Goal: Task Accomplishment & Management: Use online tool/utility

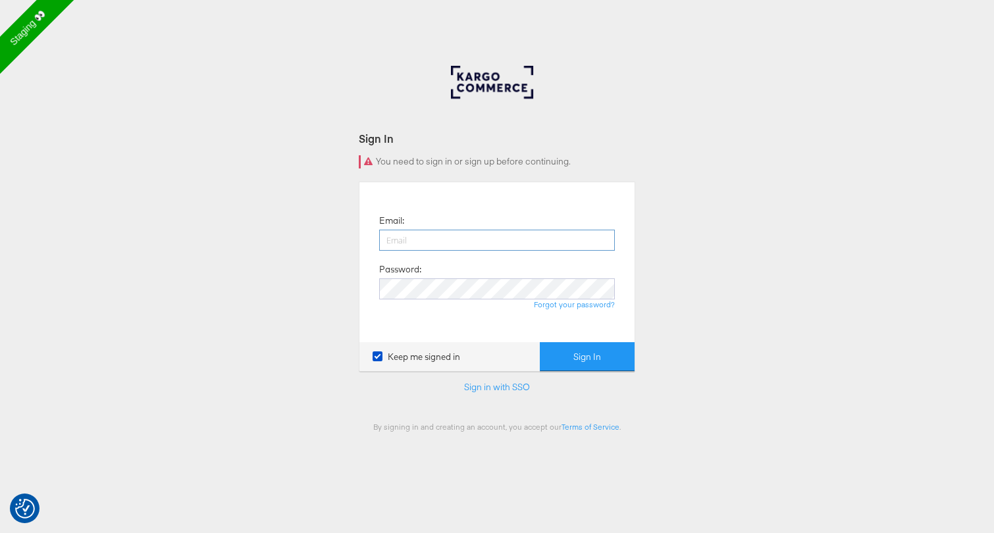
click at [426, 238] on input "email" at bounding box center [497, 240] width 236 height 21
type input "francisca.masombo@kargo.com"
click at [575, 348] on button "Sign In" at bounding box center [587, 357] width 95 height 30
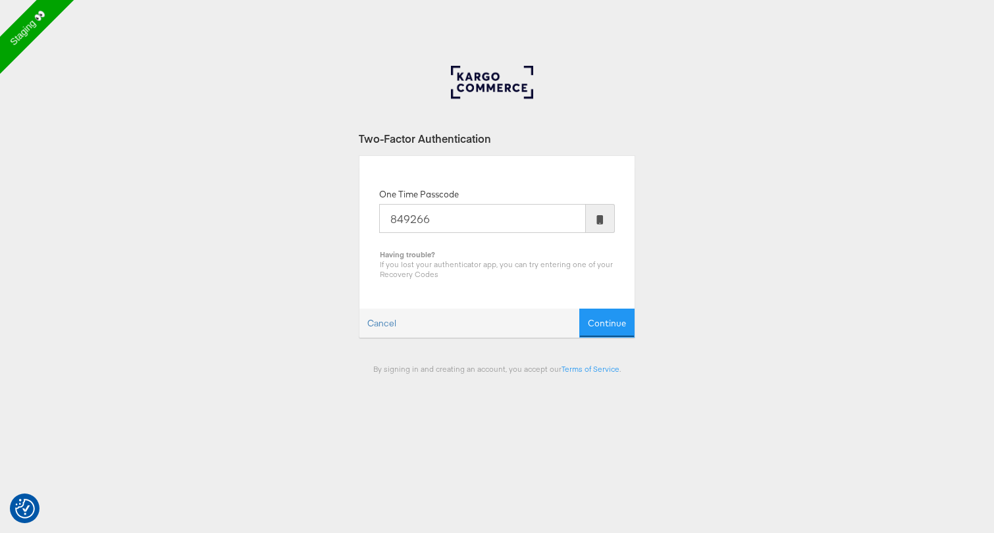
type input "849266"
click at [579, 309] on button "Continue" at bounding box center [606, 324] width 55 height 30
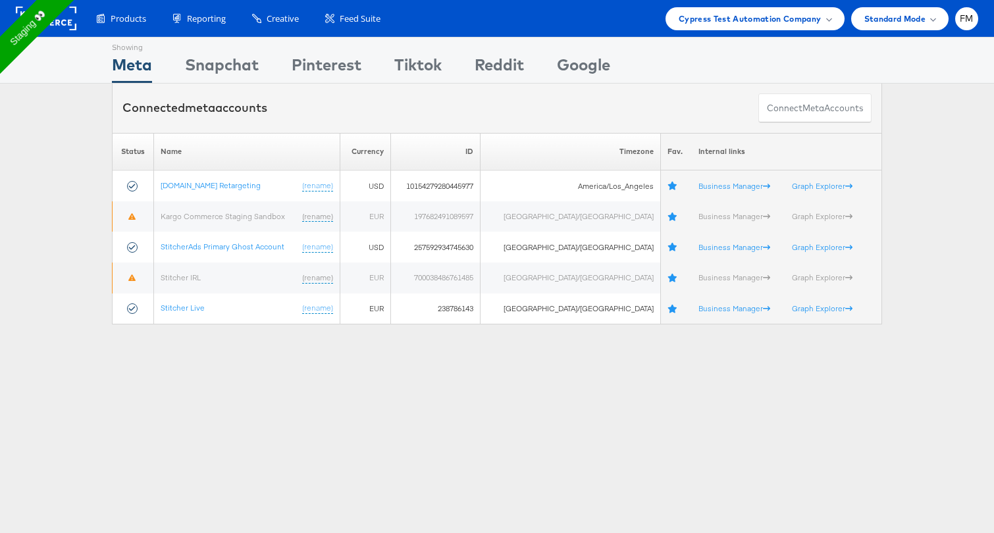
click at [975, 25] on li "FM Account and Teammates Subscription and Billing Advice and Answers ADKIT Inte…" at bounding box center [966, 18] width 23 height 23
click at [959, 18] on div "FM" at bounding box center [966, 18] width 23 height 23
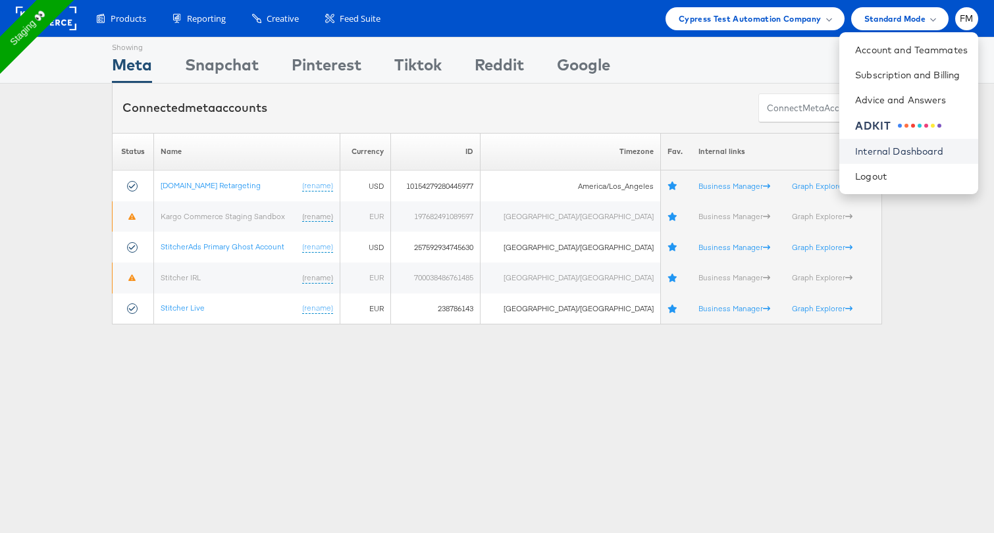
click at [909, 153] on link "Internal Dashboard" at bounding box center [911, 151] width 113 height 13
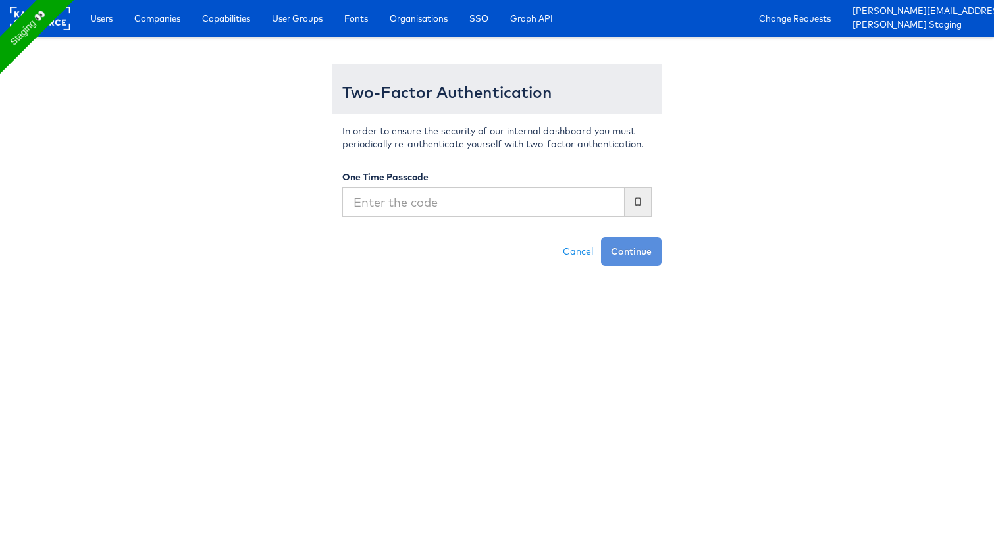
click at [435, 205] on input "text" at bounding box center [483, 202] width 282 height 30
type input "044469"
click at [601, 237] on button "Continue" at bounding box center [631, 251] width 61 height 29
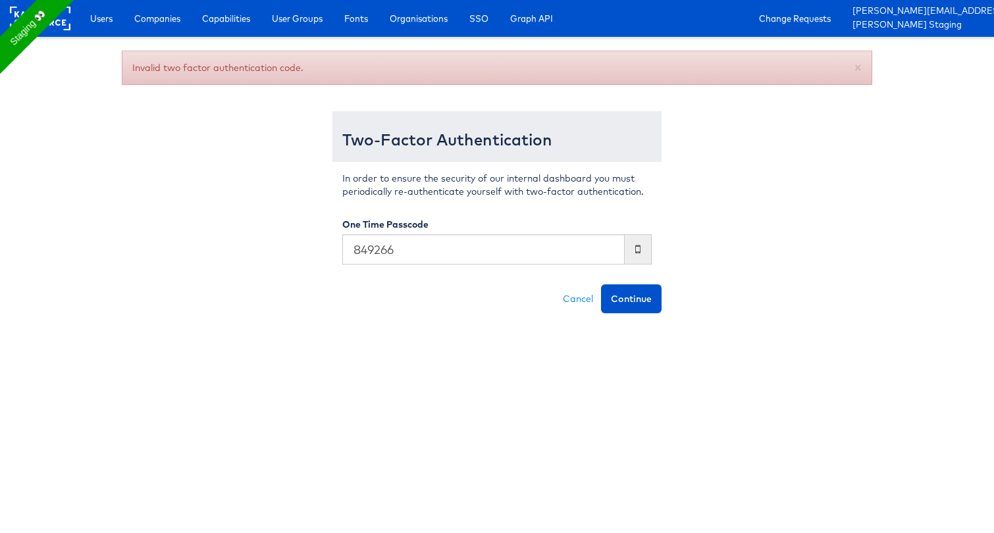
type input "849266"
click at [601, 284] on button "Continue" at bounding box center [631, 298] width 61 height 29
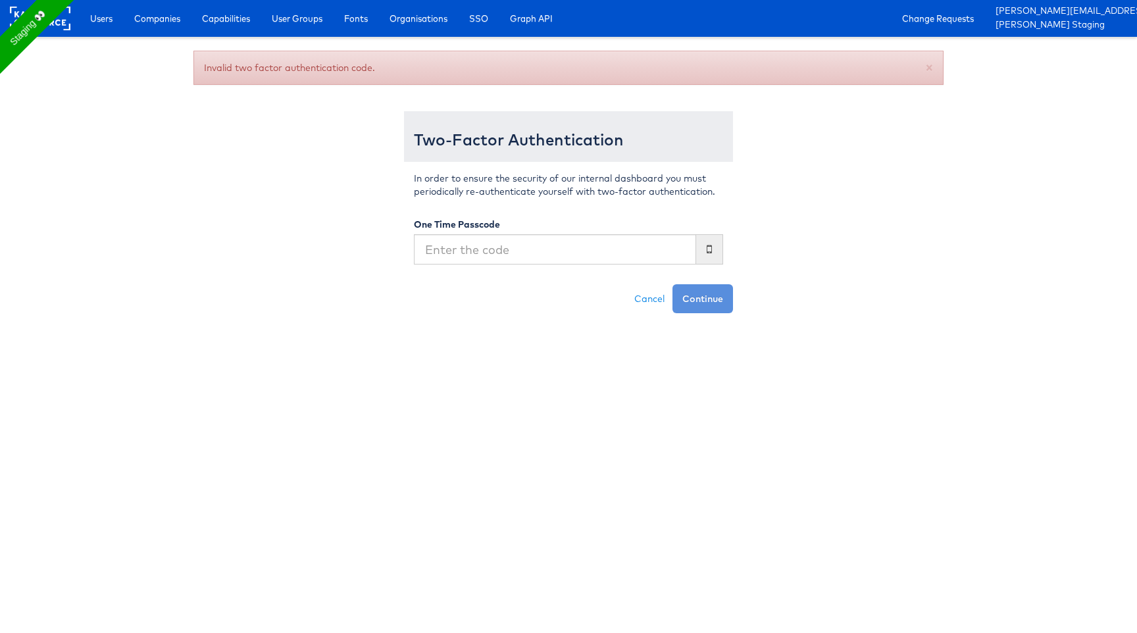
click at [909, 313] on html "Users Companies Capabilities User Groups Fonts Organisations SSO Graph API Chan…" at bounding box center [568, 156] width 1137 height 313
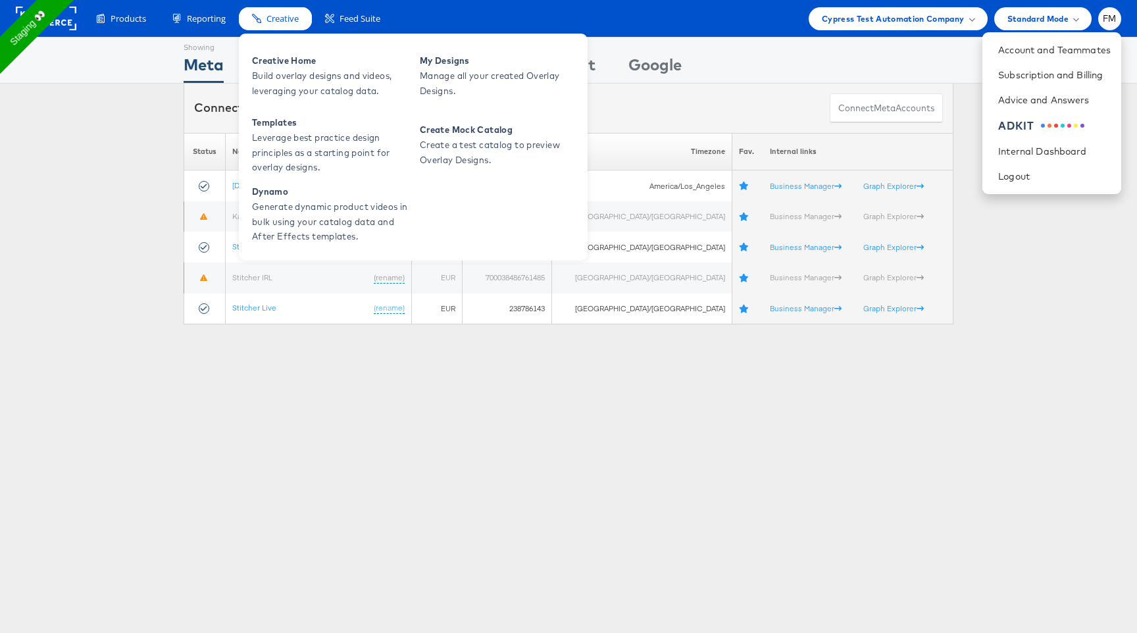
click at [291, 20] on span "Creative" at bounding box center [282, 19] width 32 height 13
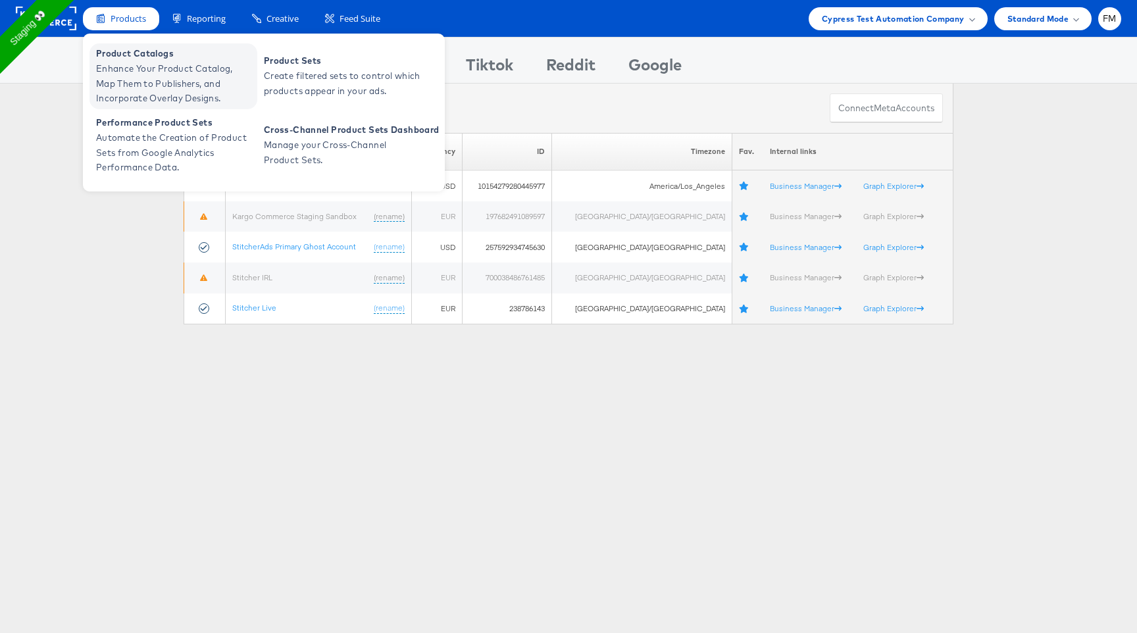
click at [172, 95] on span "Enhance Your Product Catalog, Map Them to Publishers, and Incorporate Overlay D…" at bounding box center [175, 83] width 158 height 45
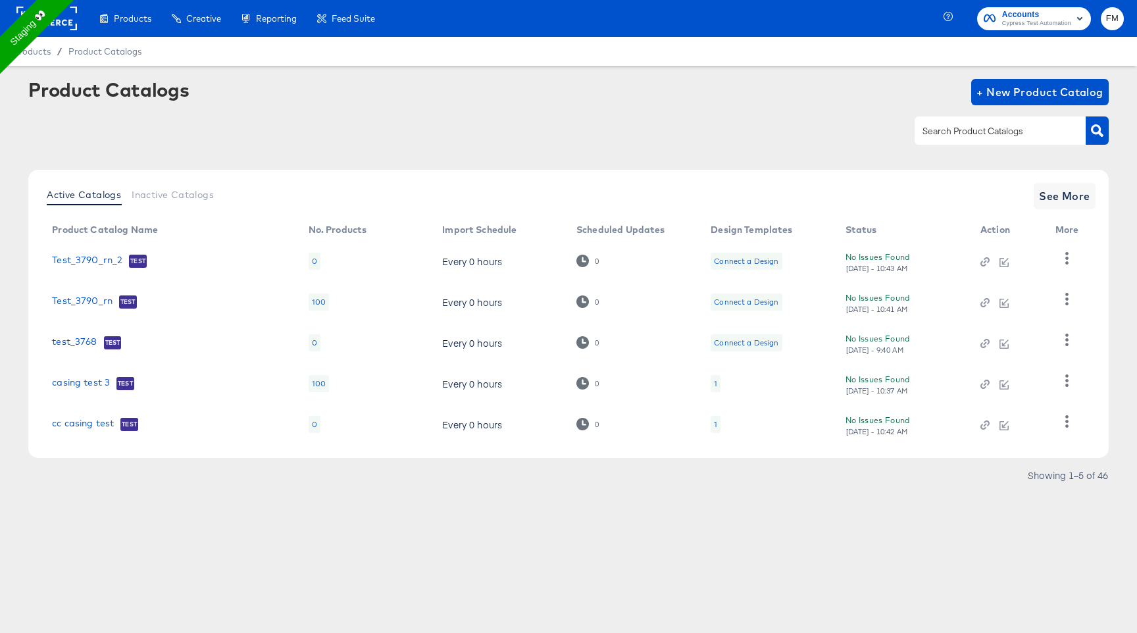
click at [62, 12] on rect at bounding box center [46, 19] width 61 height 24
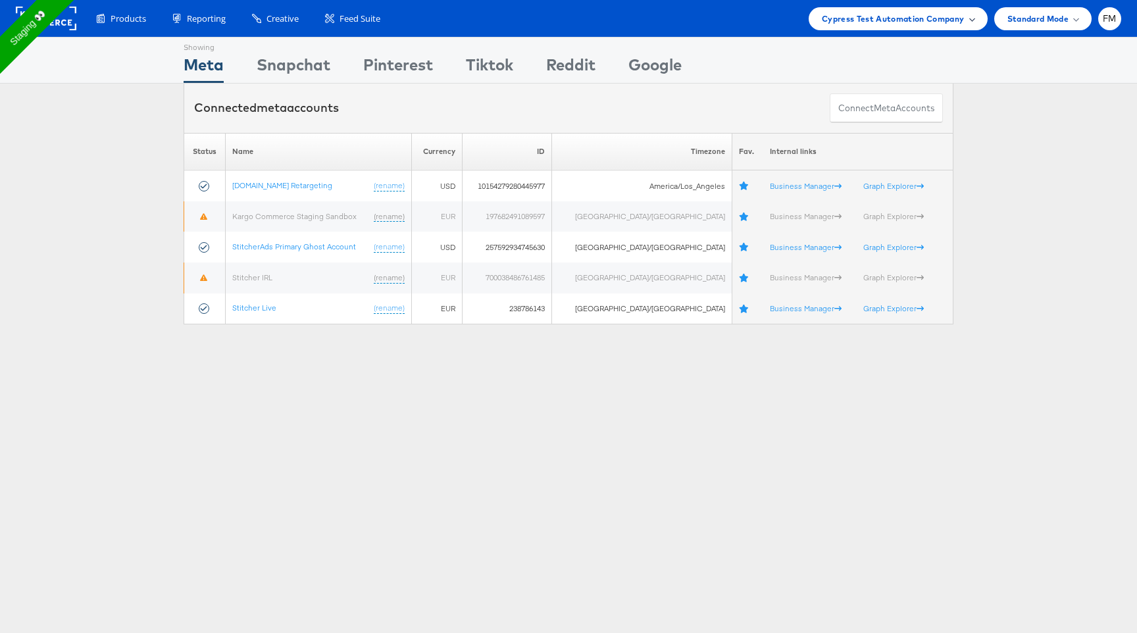
click at [924, 22] on span "Cypress Test Automation Company" at bounding box center [893, 19] width 143 height 14
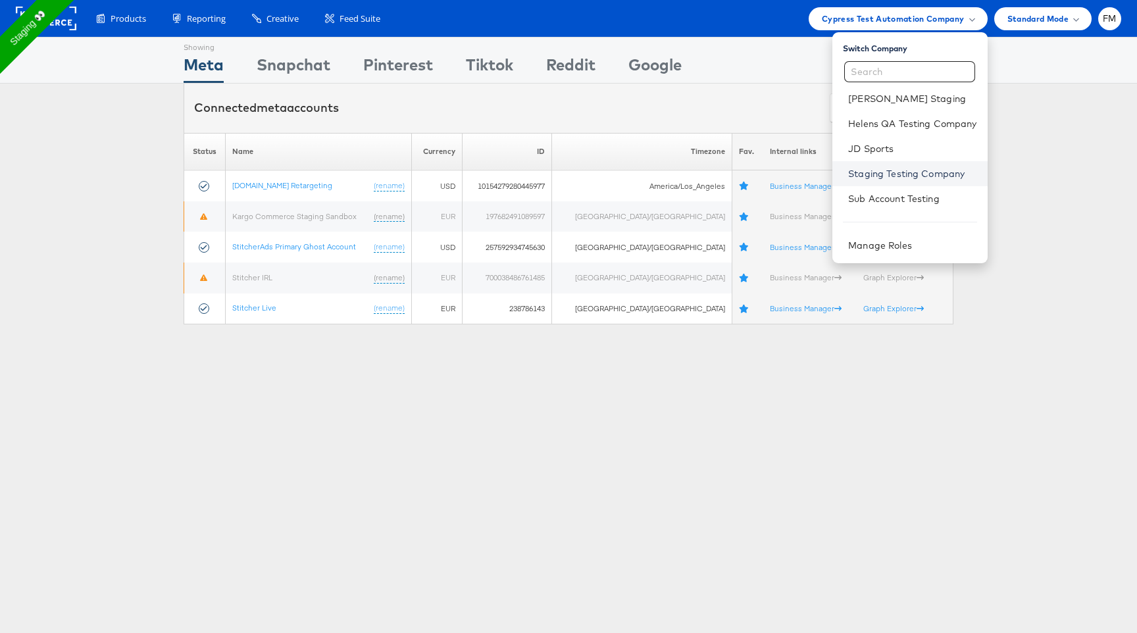
click at [923, 177] on link "Staging Testing Company" at bounding box center [912, 173] width 128 height 13
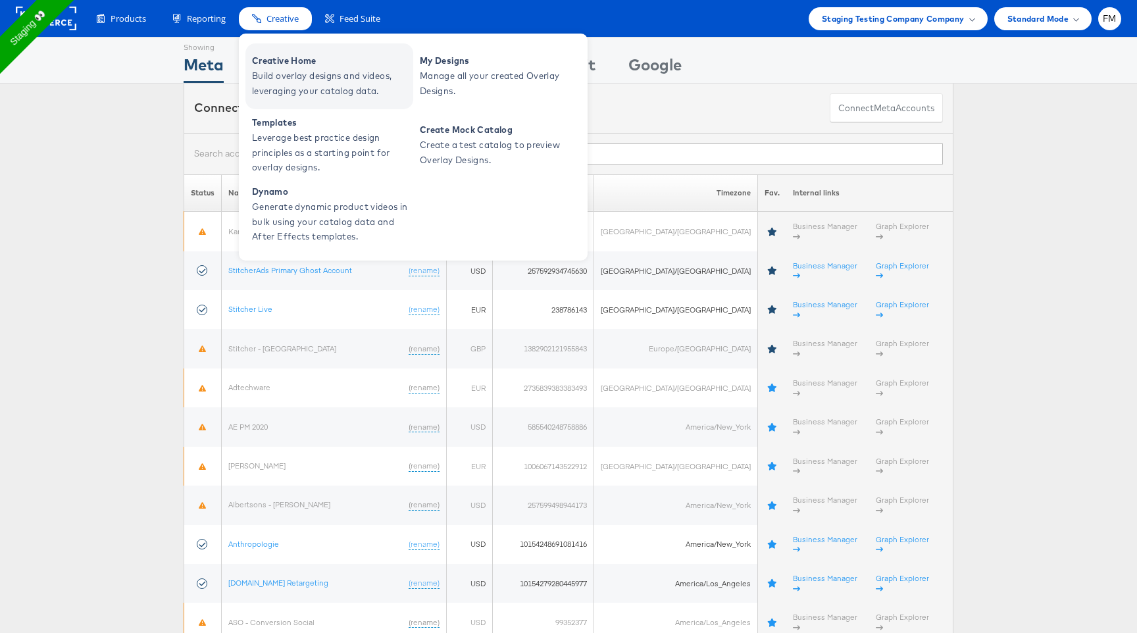
click at [308, 75] on span "Build overlay designs and videos, leveraging your catalog data." at bounding box center [331, 83] width 158 height 30
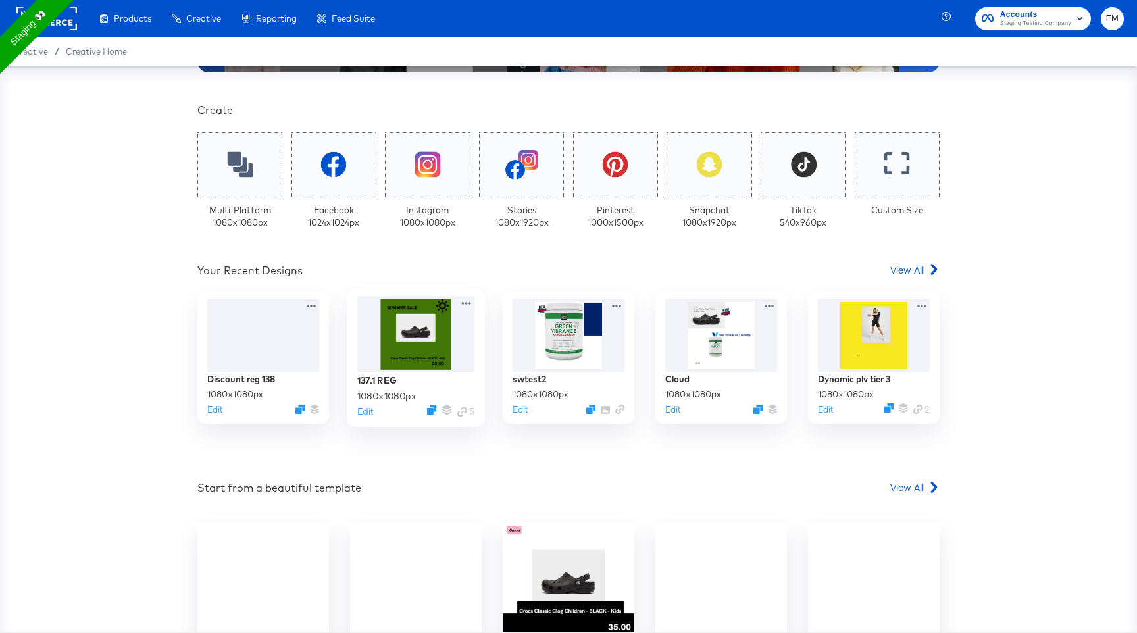
scroll to position [255, 0]
click at [450, 357] on div at bounding box center [416, 334] width 118 height 76
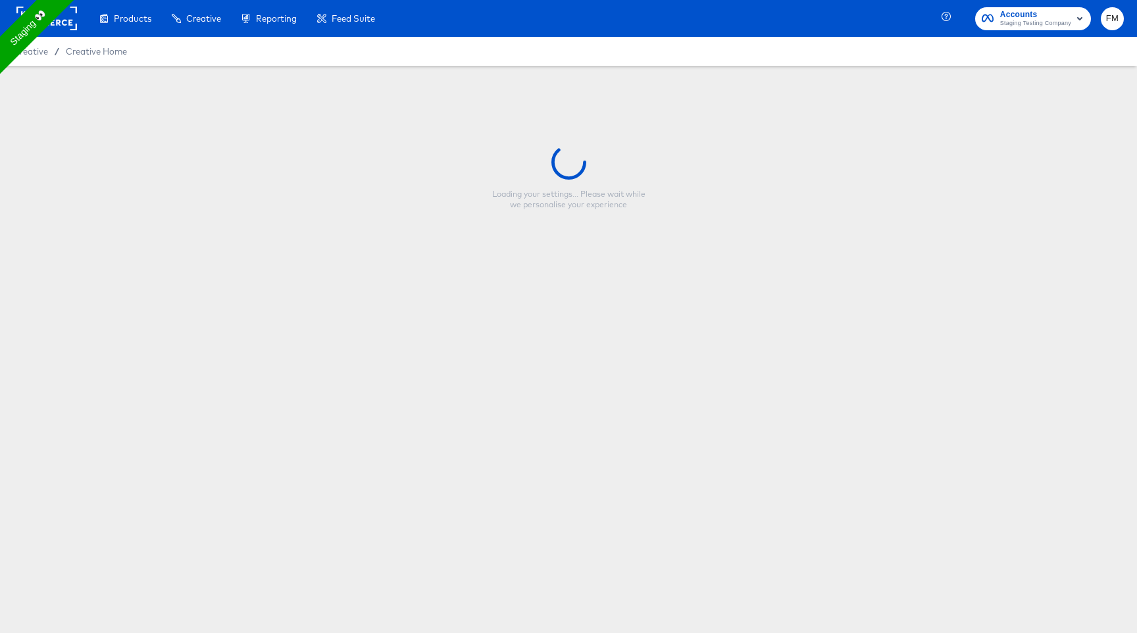
type input "137.1 REG"
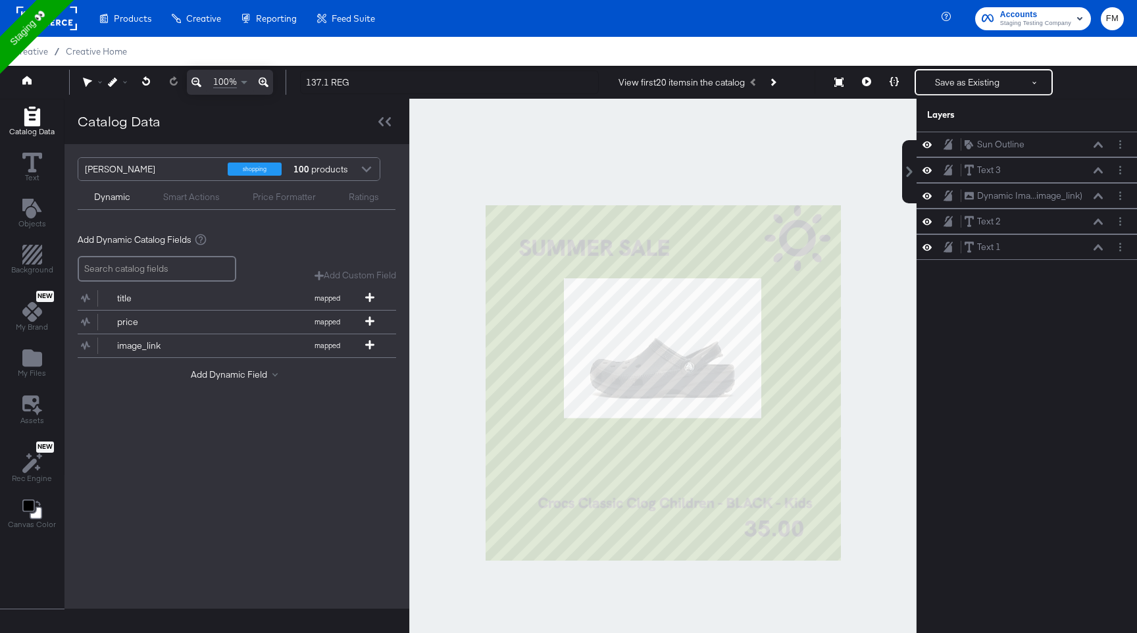
click at [203, 203] on div "Dynamic Smart Actions Price Formatter Ratings" at bounding box center [237, 195] width 318 height 29
click at [203, 194] on div "Smart Actions" at bounding box center [191, 197] width 57 height 13
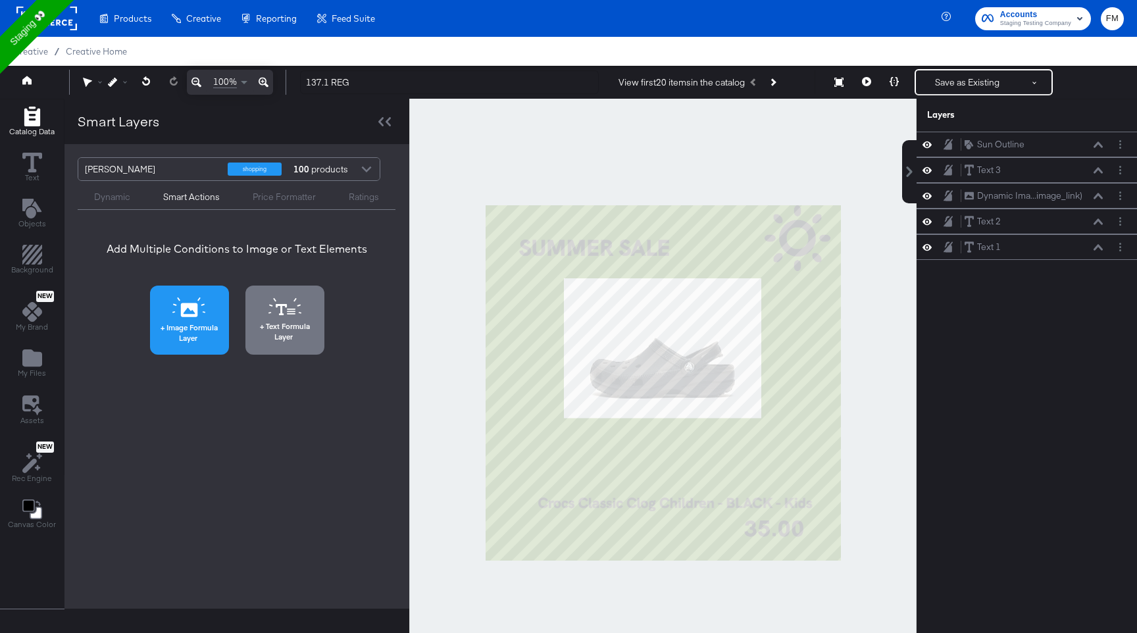
click at [206, 329] on span "Image Formula Layer" at bounding box center [189, 332] width 71 height 20
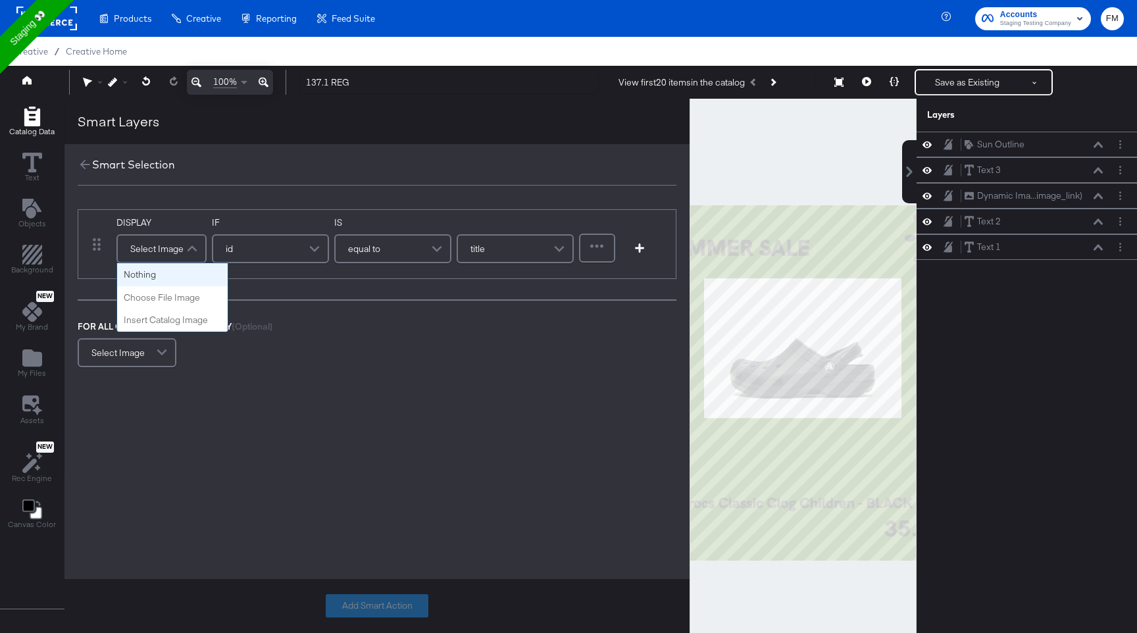
click at [186, 245] on span at bounding box center [193, 249] width 23 height 26
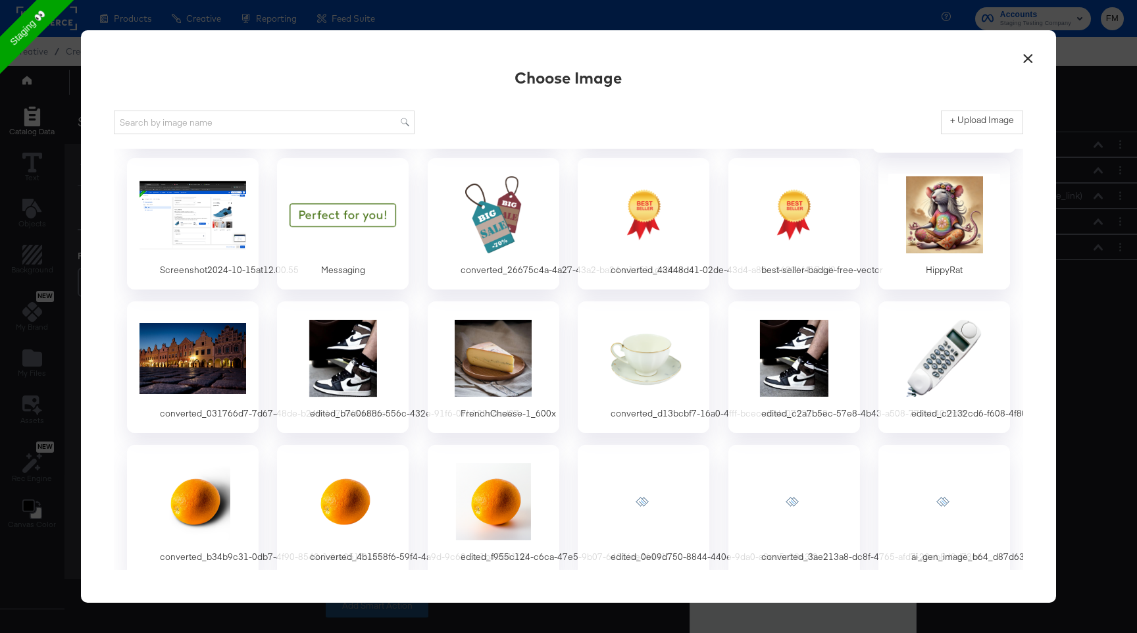
scroll to position [435, 0]
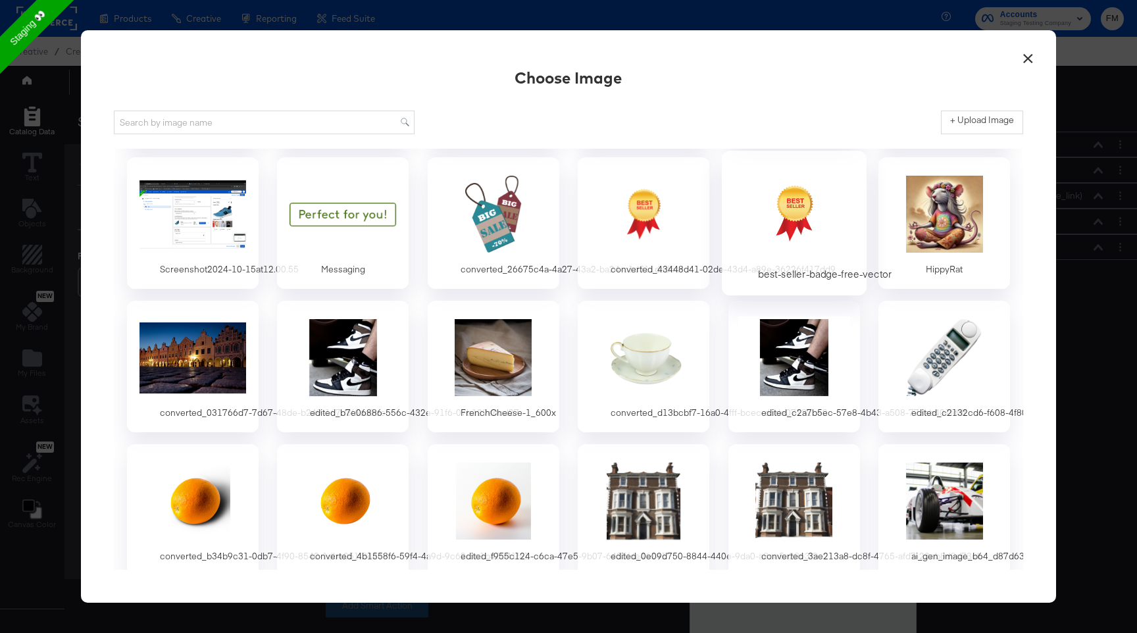
click at [811, 216] on div at bounding box center [793, 213] width 123 height 91
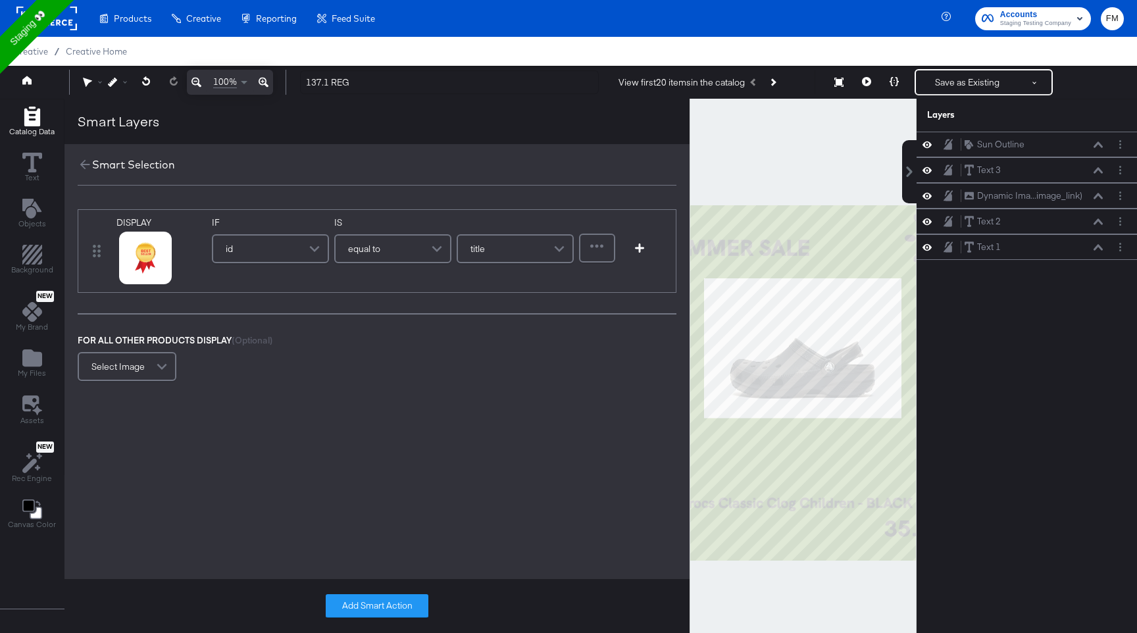
click at [292, 241] on div "id" at bounding box center [270, 249] width 114 height 26
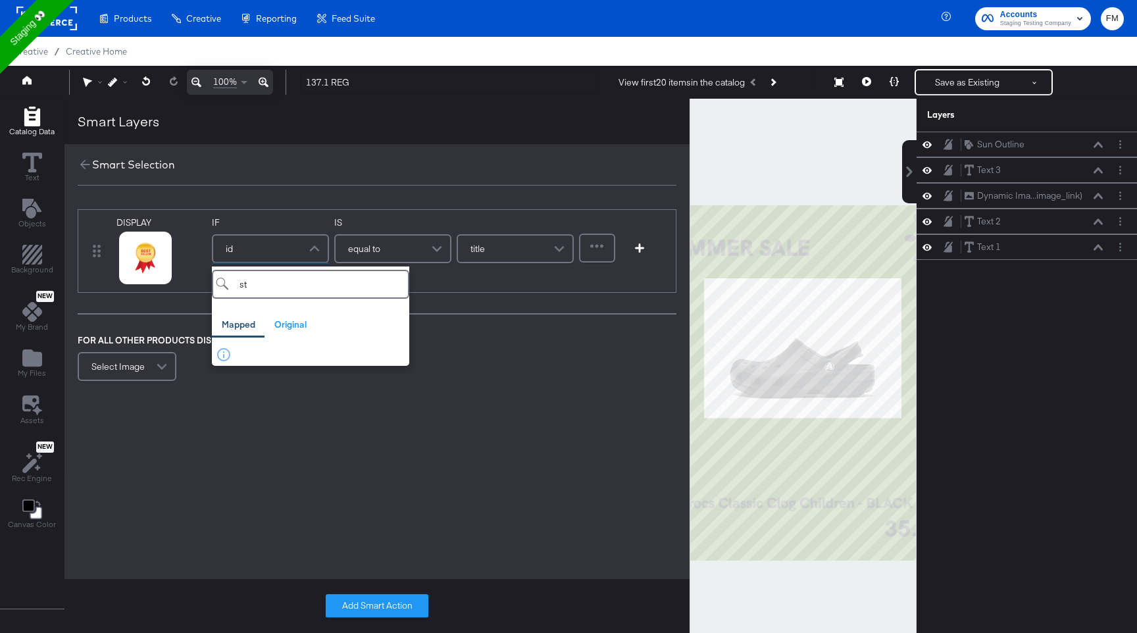
type input "s"
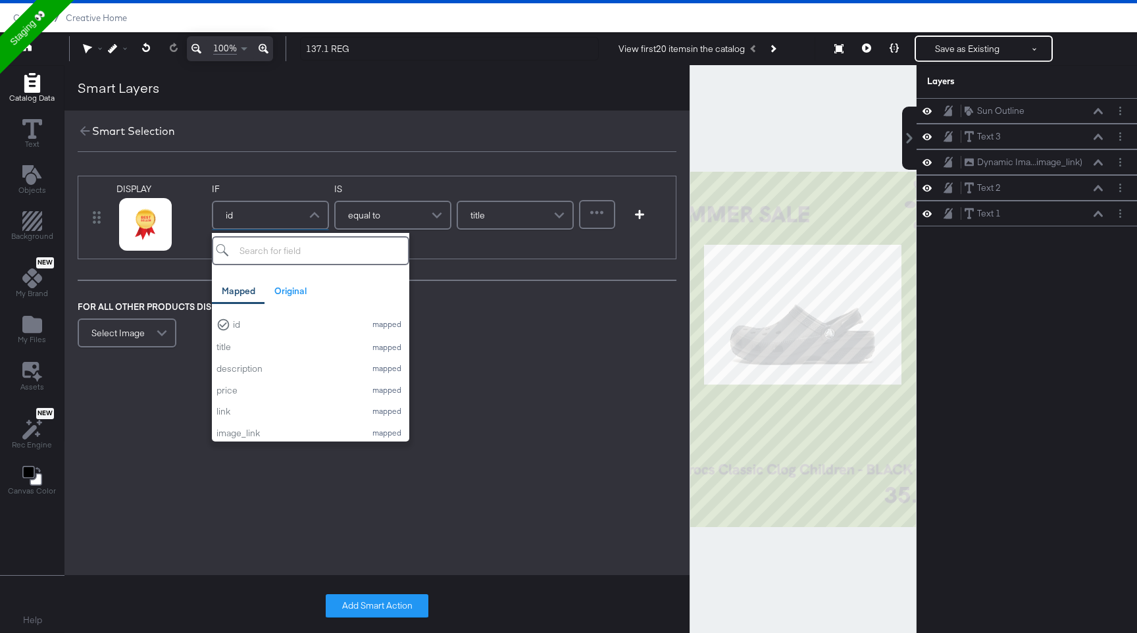
scroll to position [27, 0]
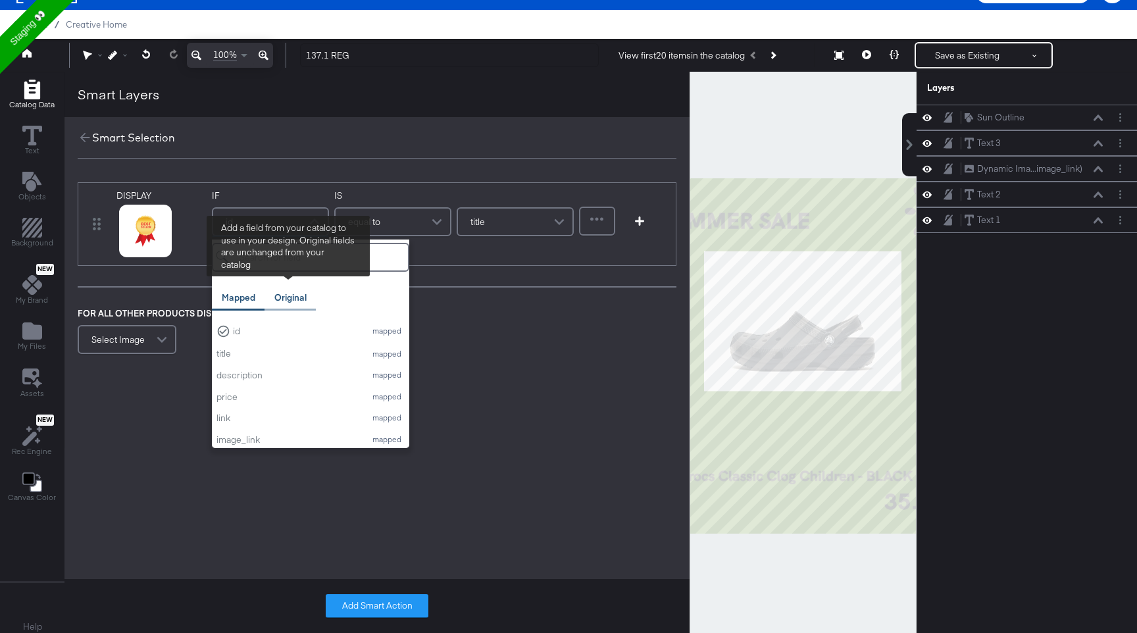
click at [300, 297] on div "Original" at bounding box center [290, 297] width 32 height 13
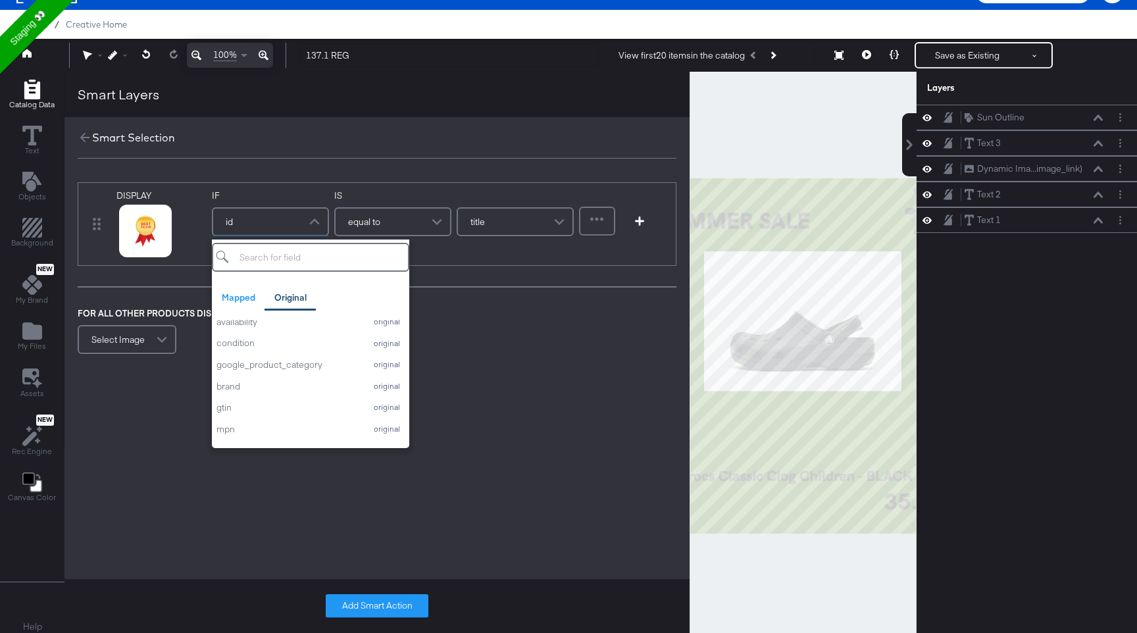
scroll to position [159, 0]
click at [315, 257] on input "search" at bounding box center [310, 257] width 197 height 29
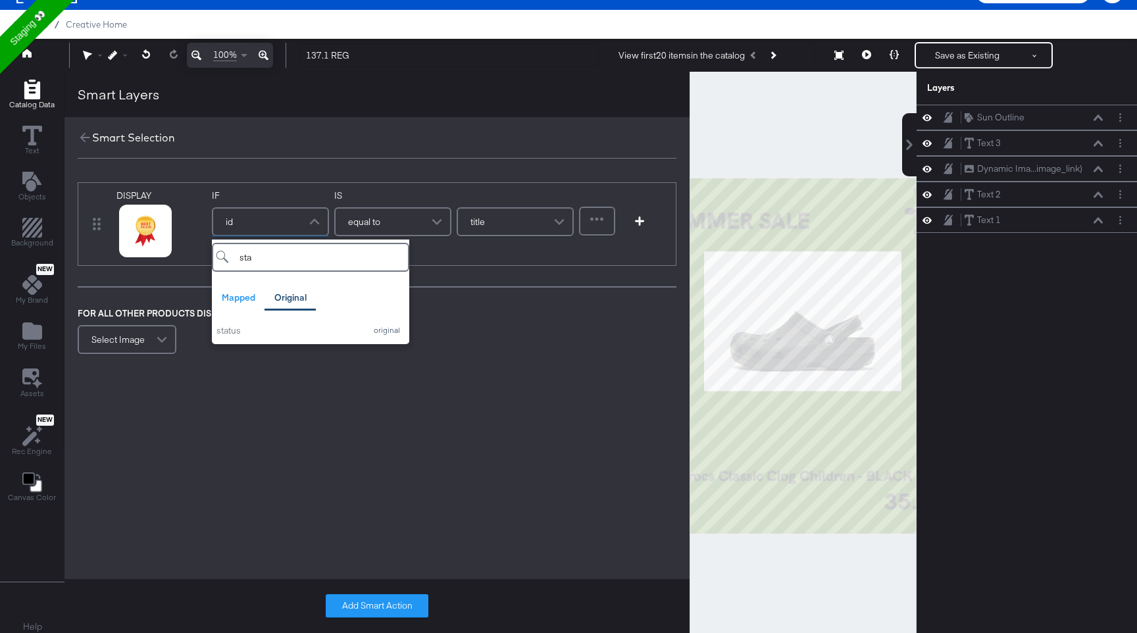
scroll to position [0, 0]
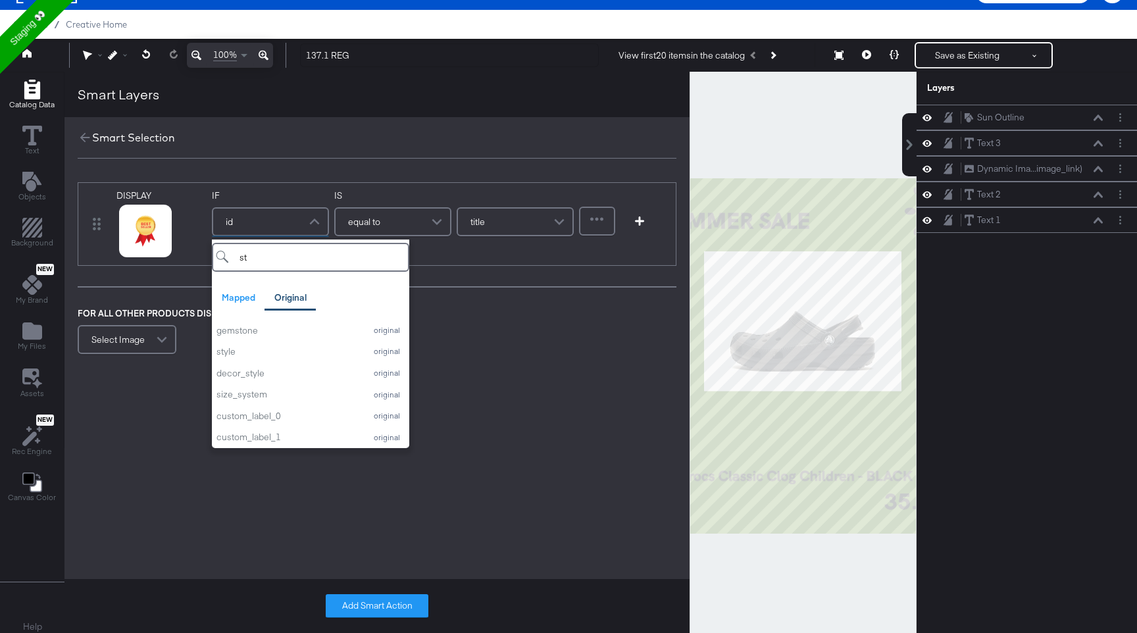
type input "s"
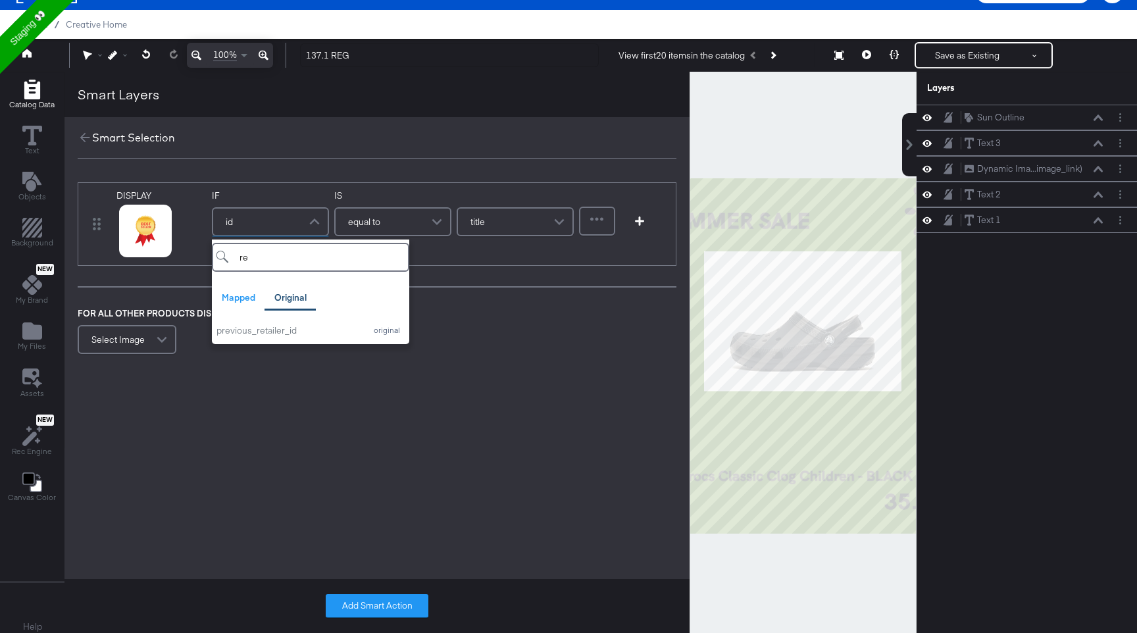
type input "r"
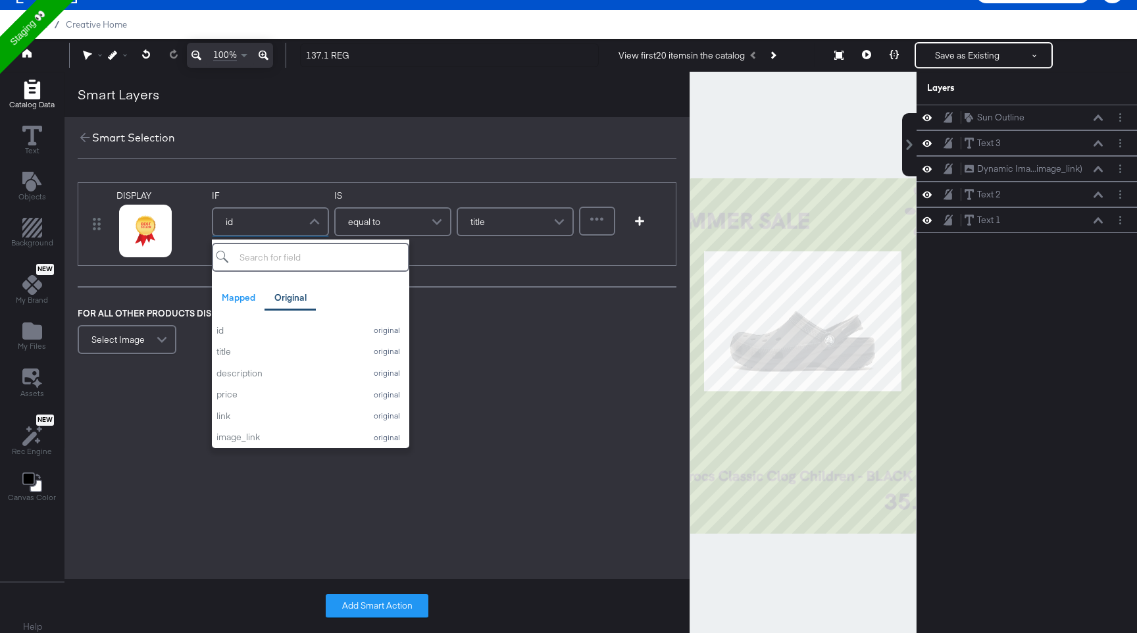
click at [33, 93] on icon "Add Rectangle" at bounding box center [32, 90] width 20 height 20
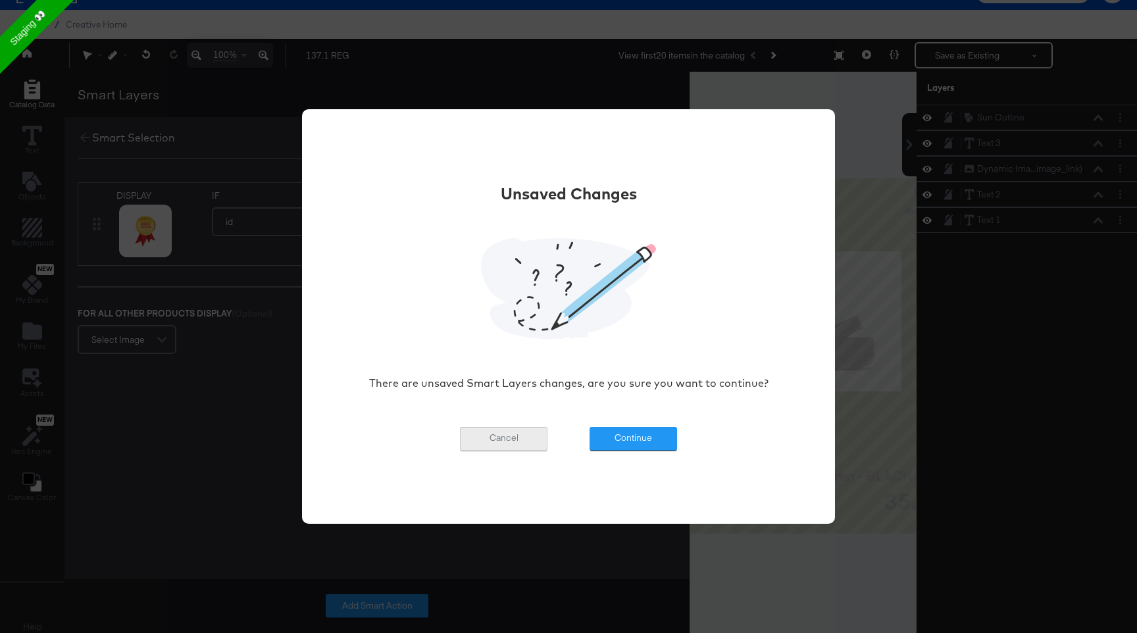
click at [518, 439] on button "Cancel" at bounding box center [504, 439] width 88 height 24
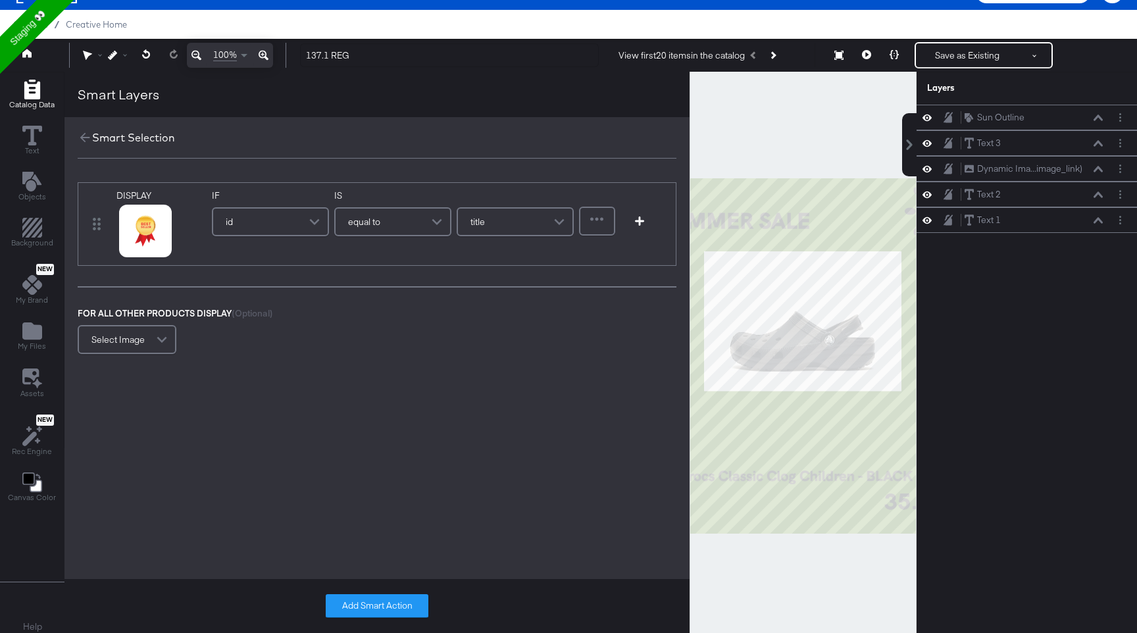
click at [822, 159] on div at bounding box center [803, 356] width 227 height 568
click at [32, 86] on icon "Add Rectangle" at bounding box center [32, 90] width 16 height 20
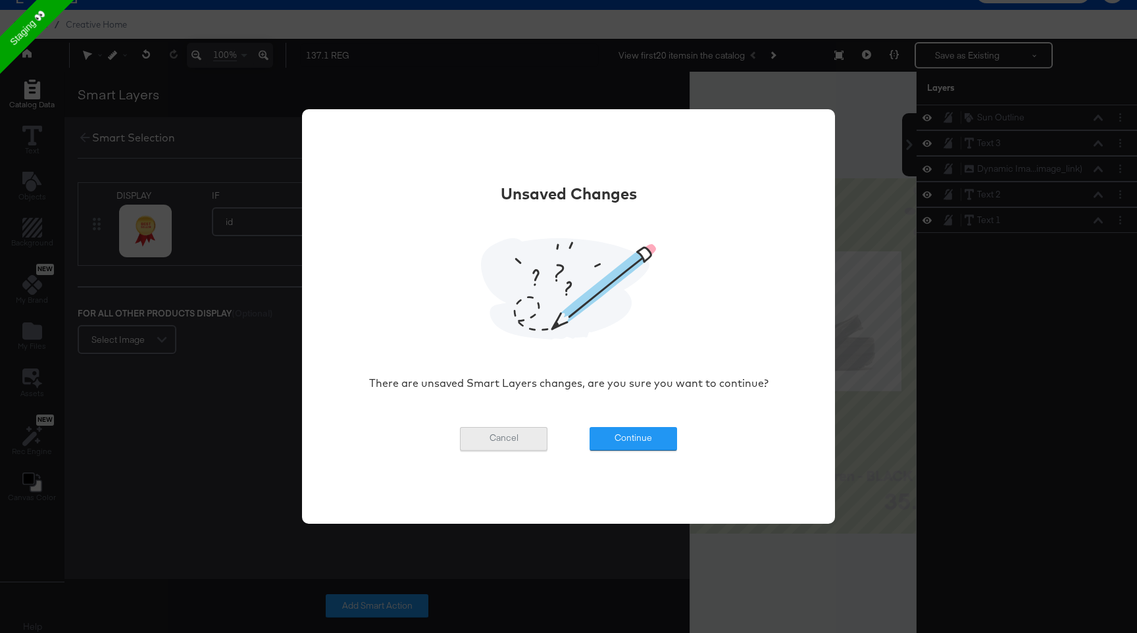
click at [520, 432] on button "Cancel" at bounding box center [504, 439] width 88 height 24
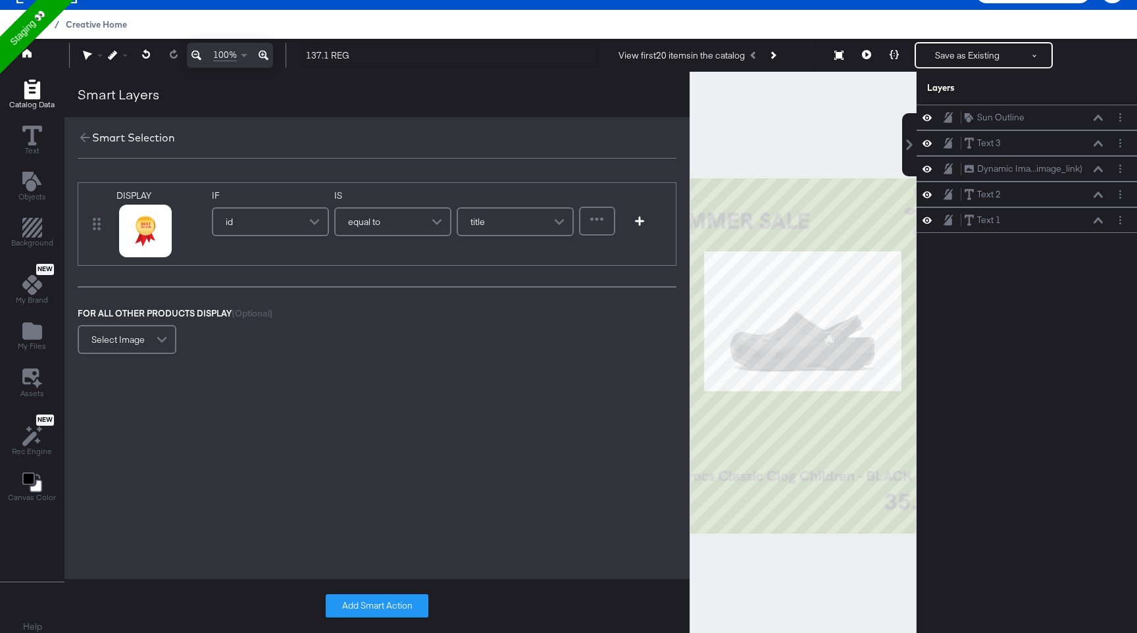
click at [108, 21] on span "Creative Home" at bounding box center [96, 24] width 61 height 11
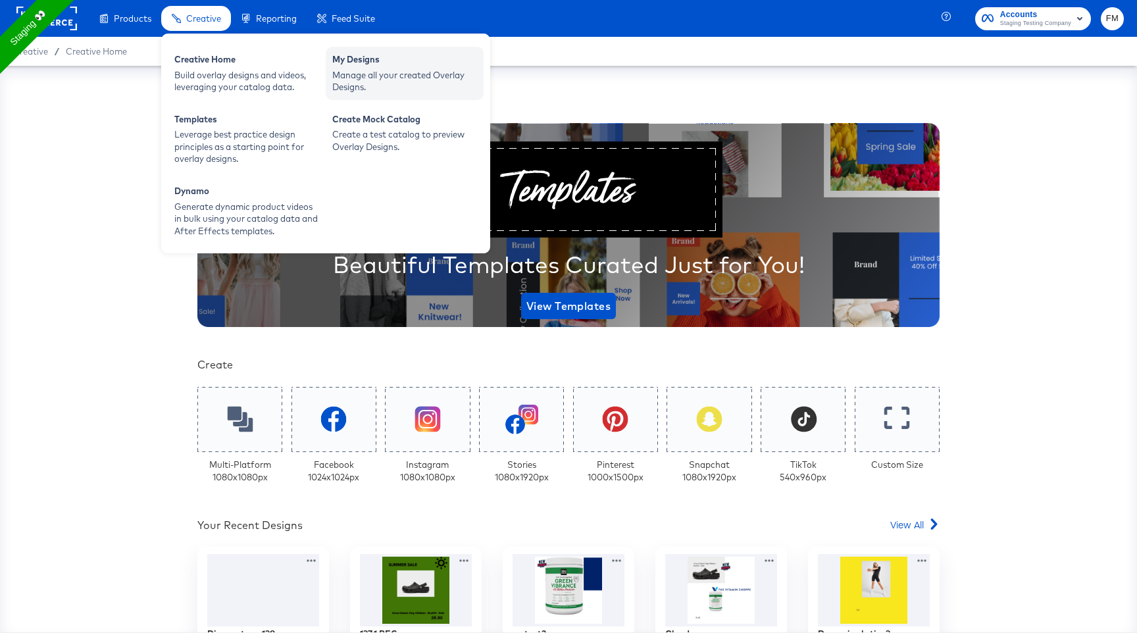
click at [434, 91] on div "Manage all your created Overlay Designs." at bounding box center [404, 81] width 145 height 24
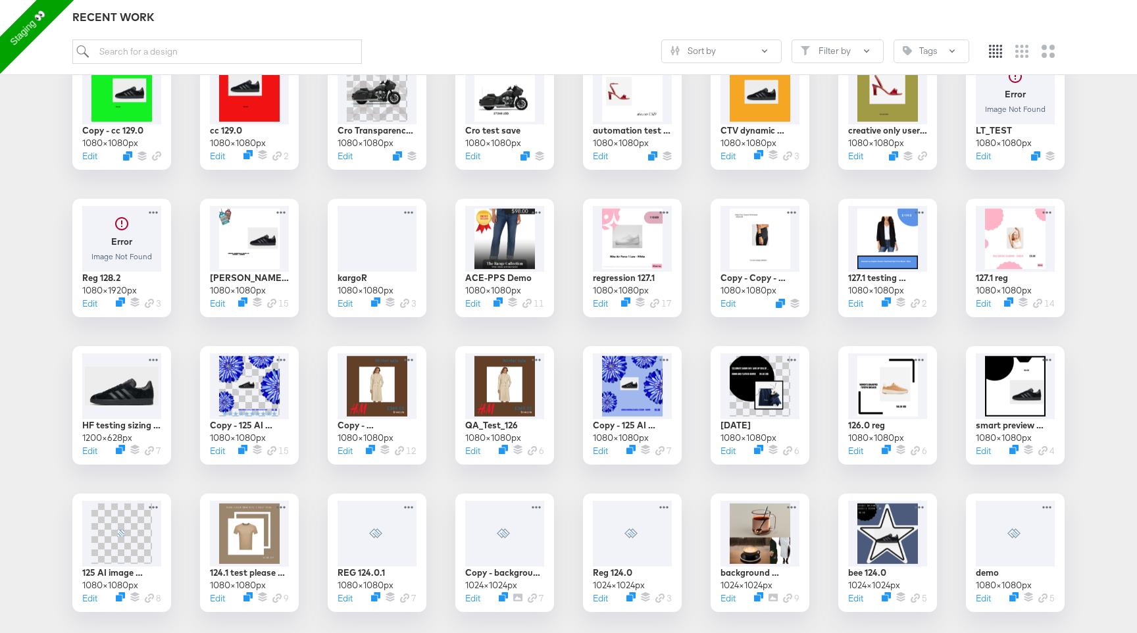
scroll to position [978, 0]
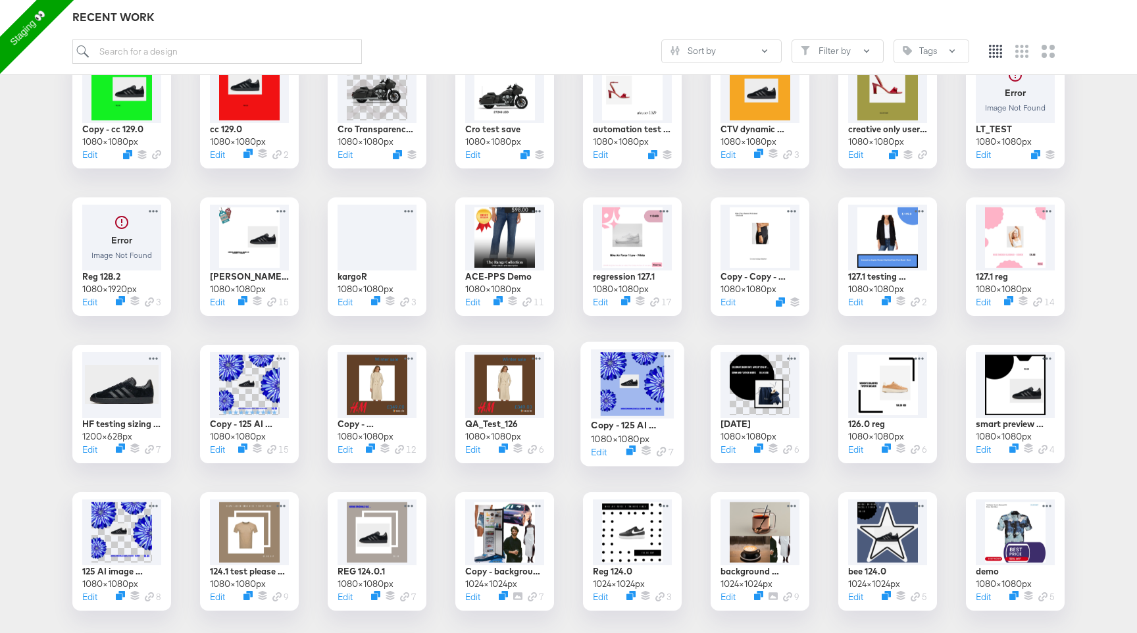
click at [622, 411] on div at bounding box center [632, 383] width 83 height 69
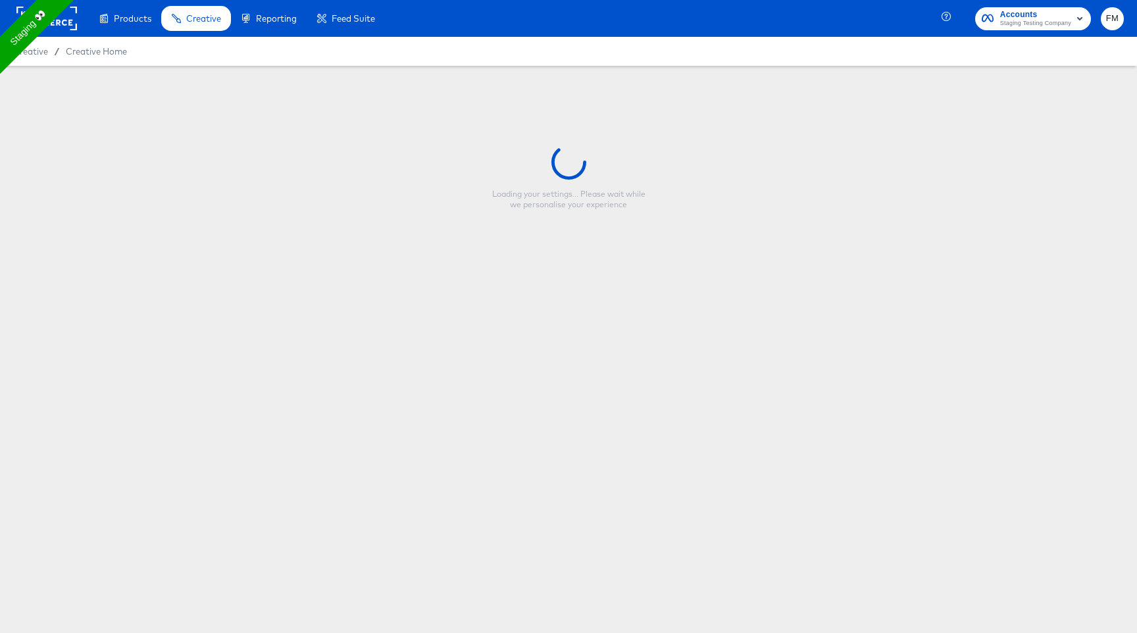
type input "Copy - 125 AI image wpppppith background removal"
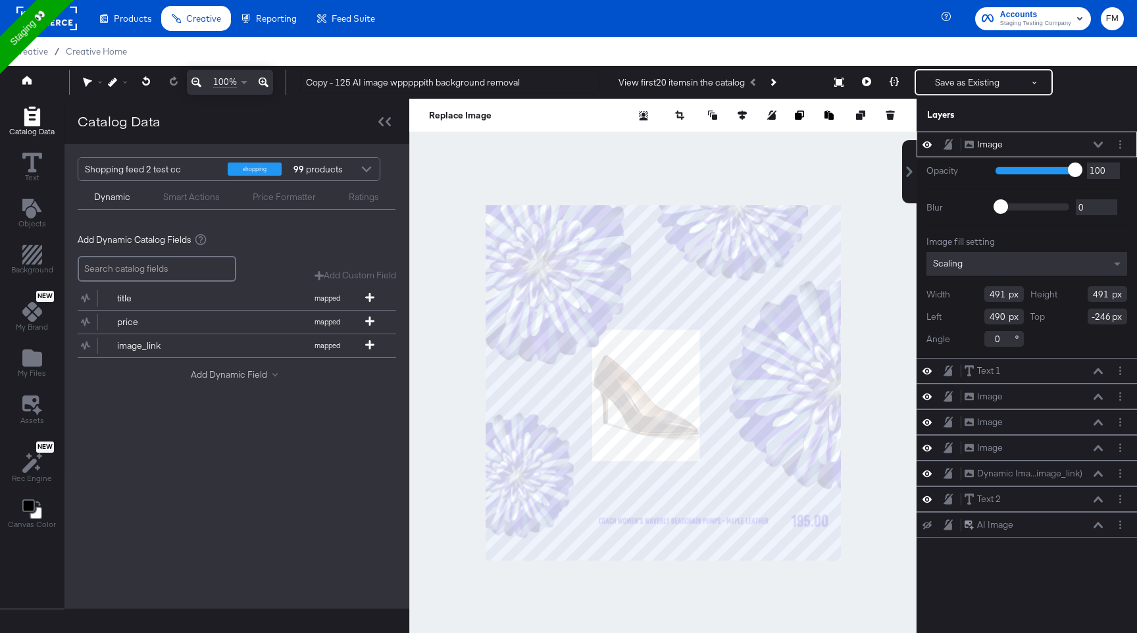
click at [246, 376] on button "Add Dynamic Field" at bounding box center [237, 374] width 92 height 13
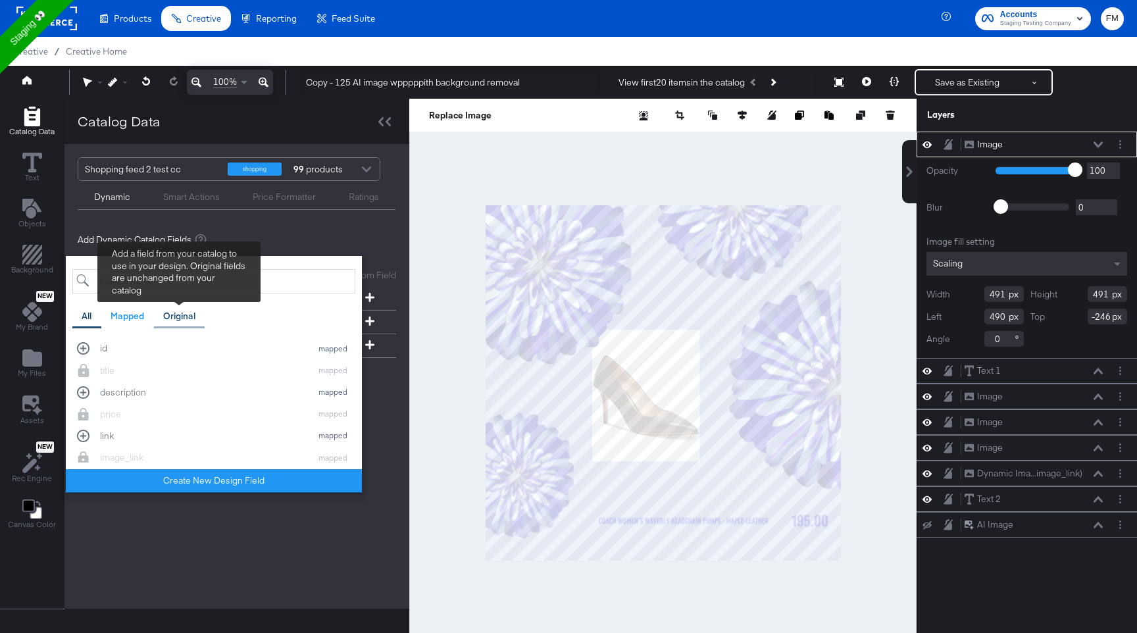
click at [166, 313] on div "Original" at bounding box center [179, 316] width 32 height 13
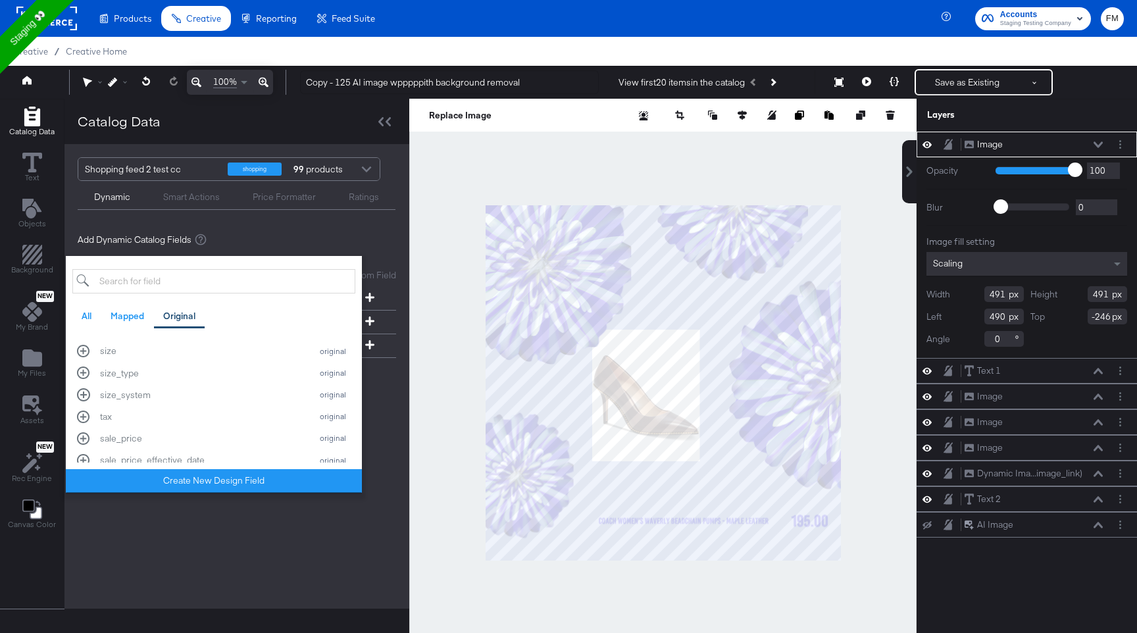
scroll to position [458, 0]
click at [197, 282] on input "search" at bounding box center [213, 281] width 283 height 24
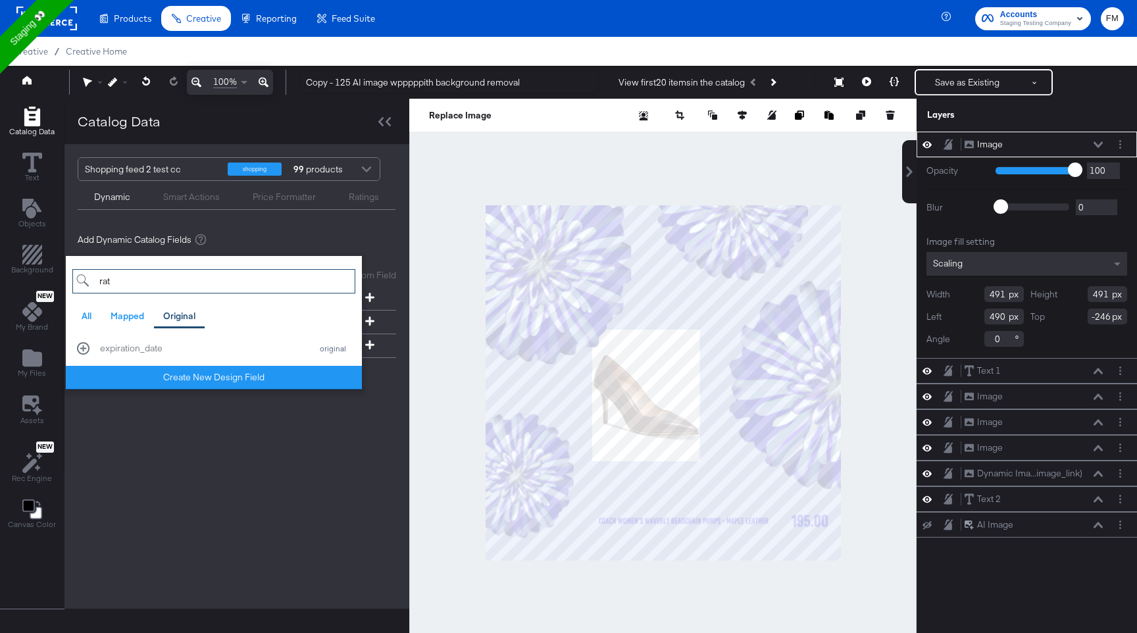
type input "rat"
click at [140, 508] on div "Shopping feed 2 test cc shopping 99 products Dynamic Smart Actions Price Format…" at bounding box center [236, 376] width 345 height 465
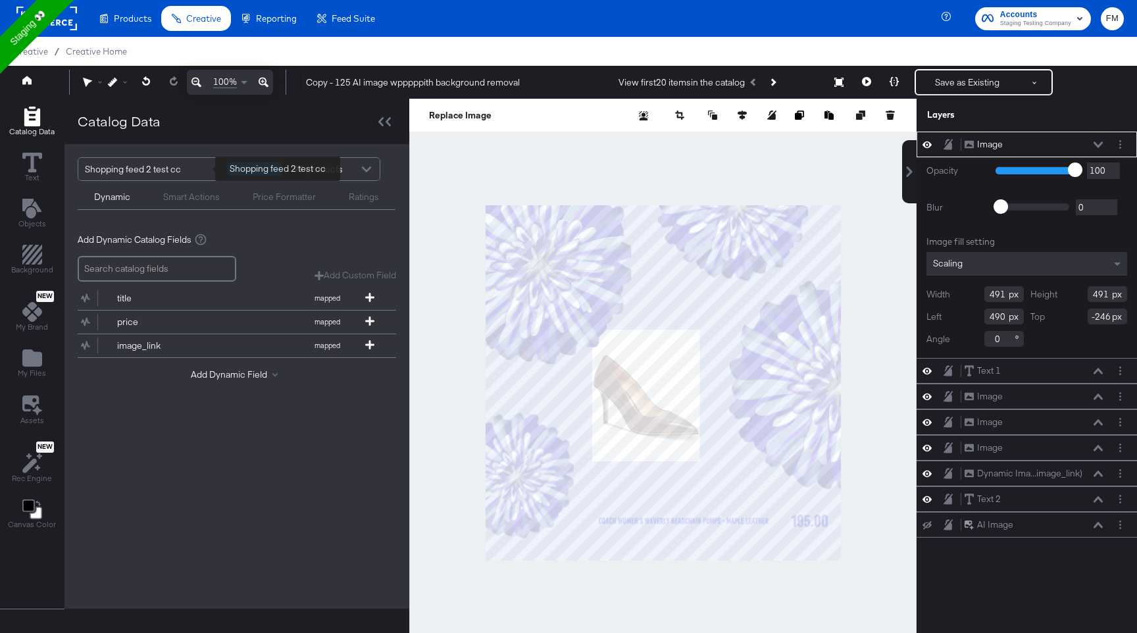
click at [213, 159] on div "Shopping feed 2 test cc" at bounding box center [151, 169] width 133 height 22
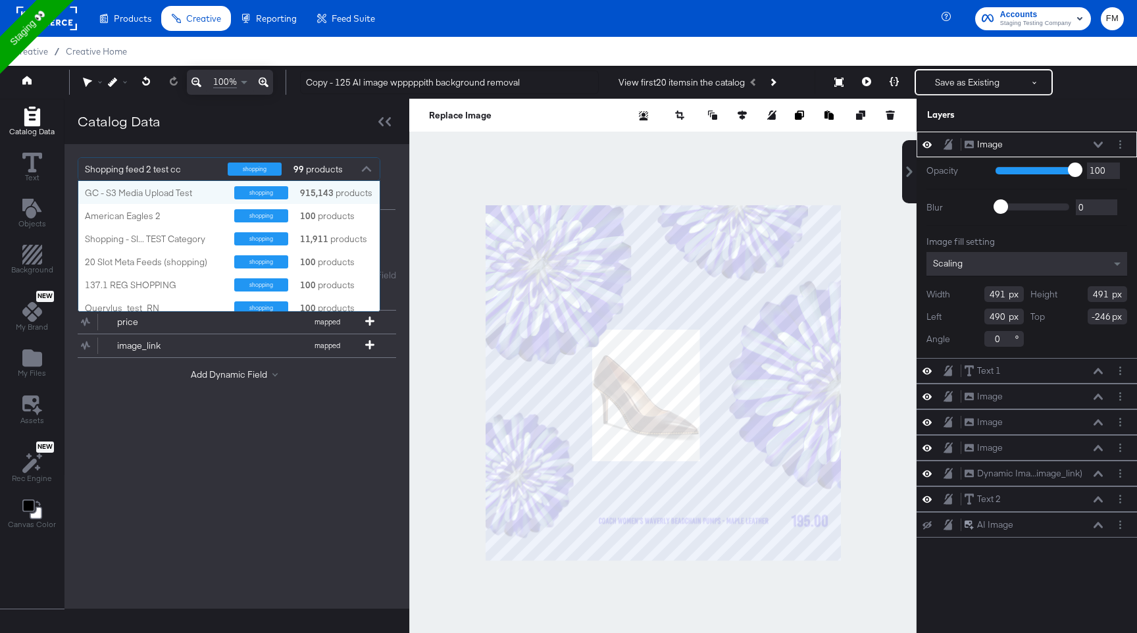
scroll to position [130, 301]
click at [70, 20] on rect at bounding box center [46, 19] width 61 height 24
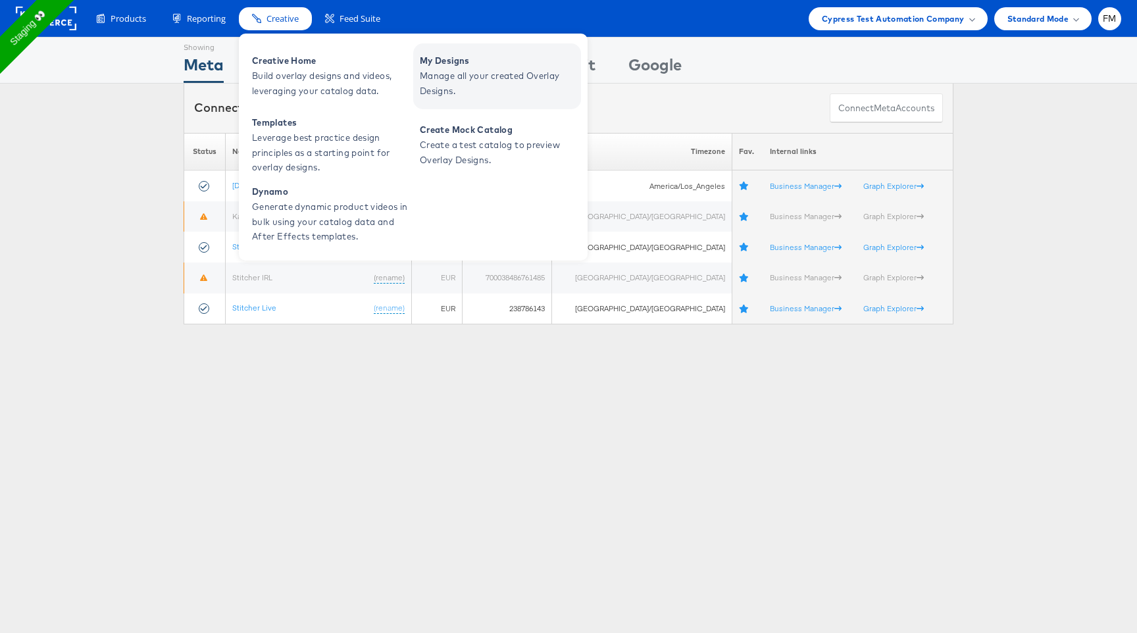
click at [448, 75] on span "Manage all your created Overlay Designs." at bounding box center [499, 83] width 158 height 30
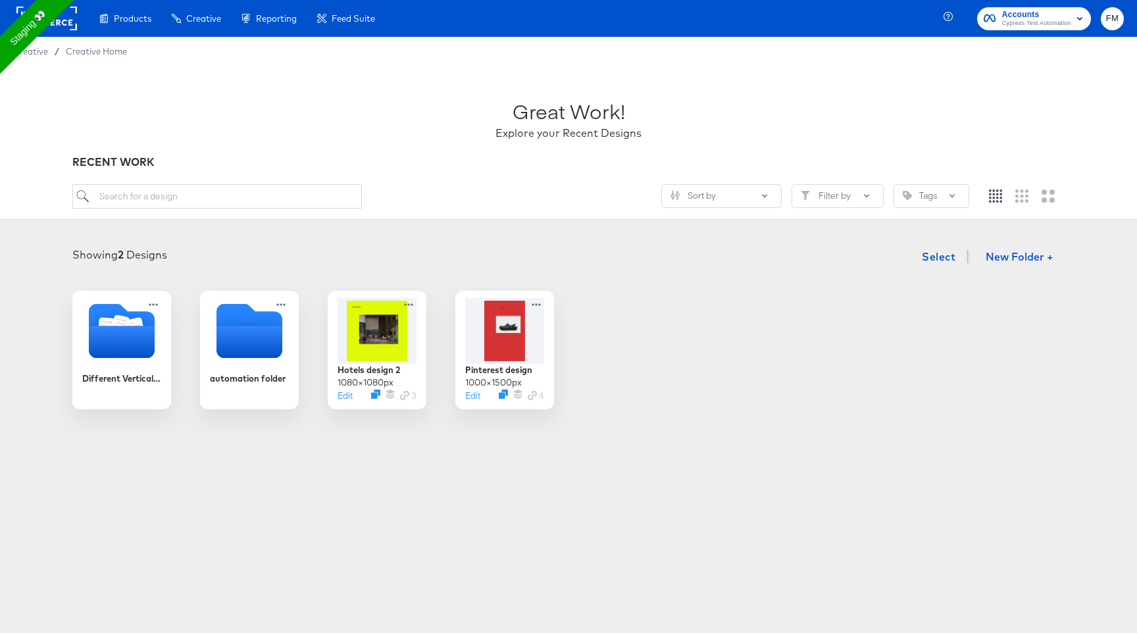
scroll to position [32, 0]
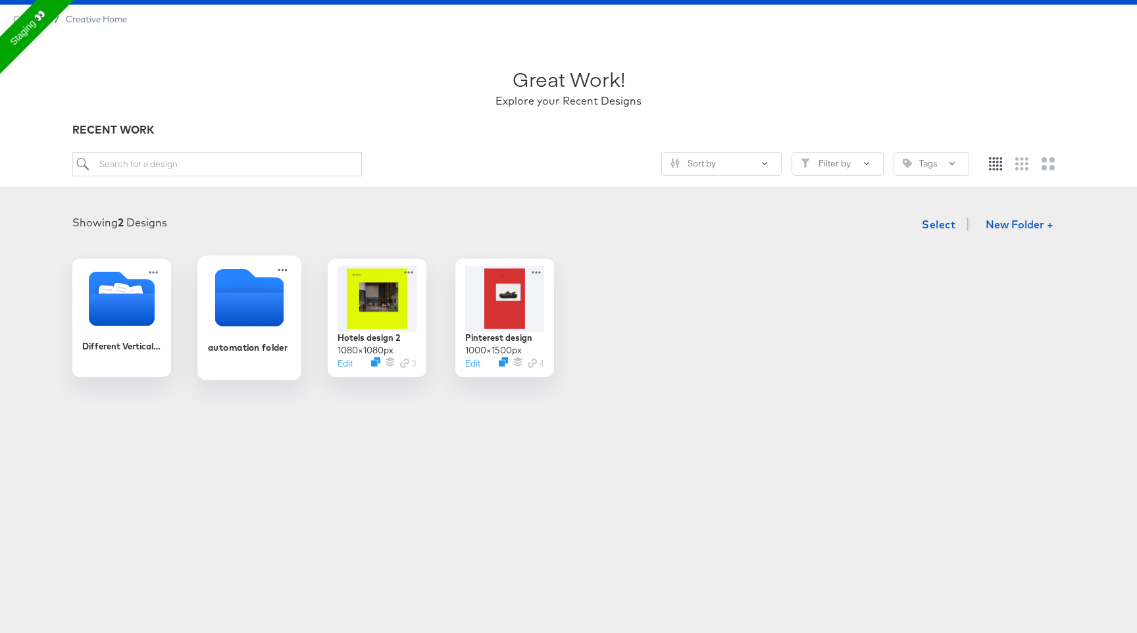
click at [249, 317] on icon "Empty folder" at bounding box center [249, 309] width 69 height 34
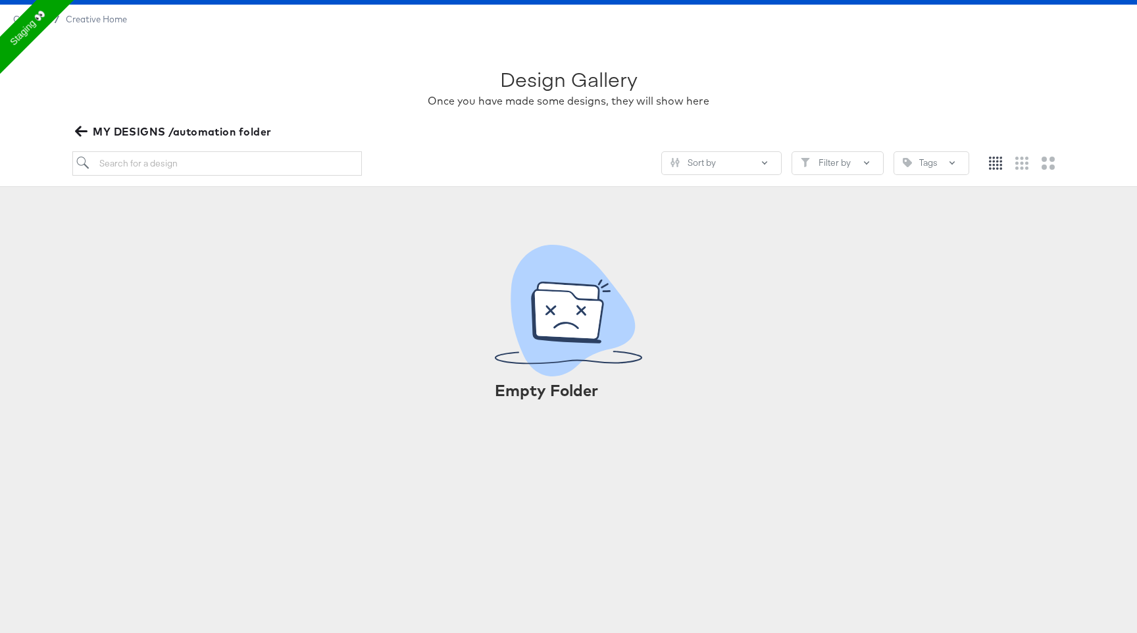
click at [82, 128] on icon "button" at bounding box center [81, 131] width 13 height 13
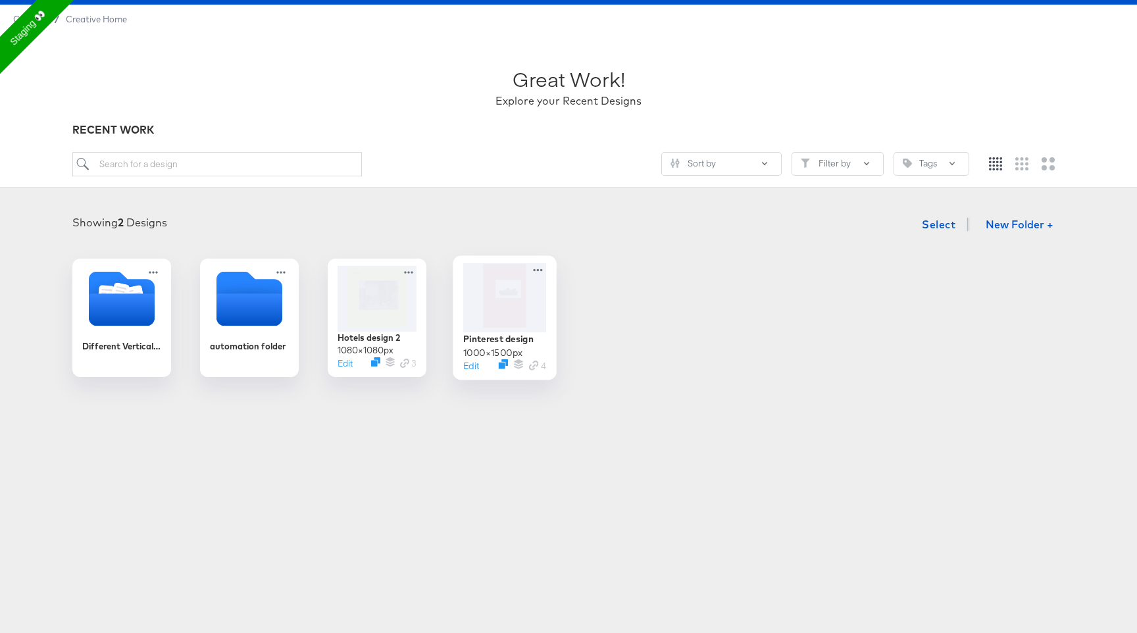
click at [524, 311] on div at bounding box center [504, 297] width 83 height 69
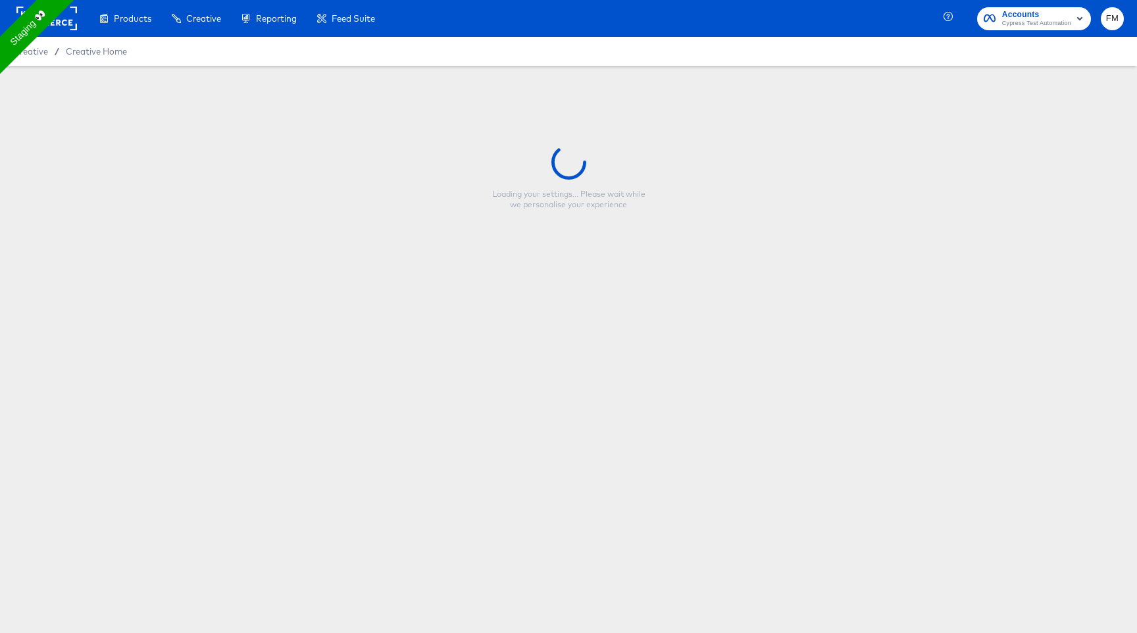
type input "Pinterest design"
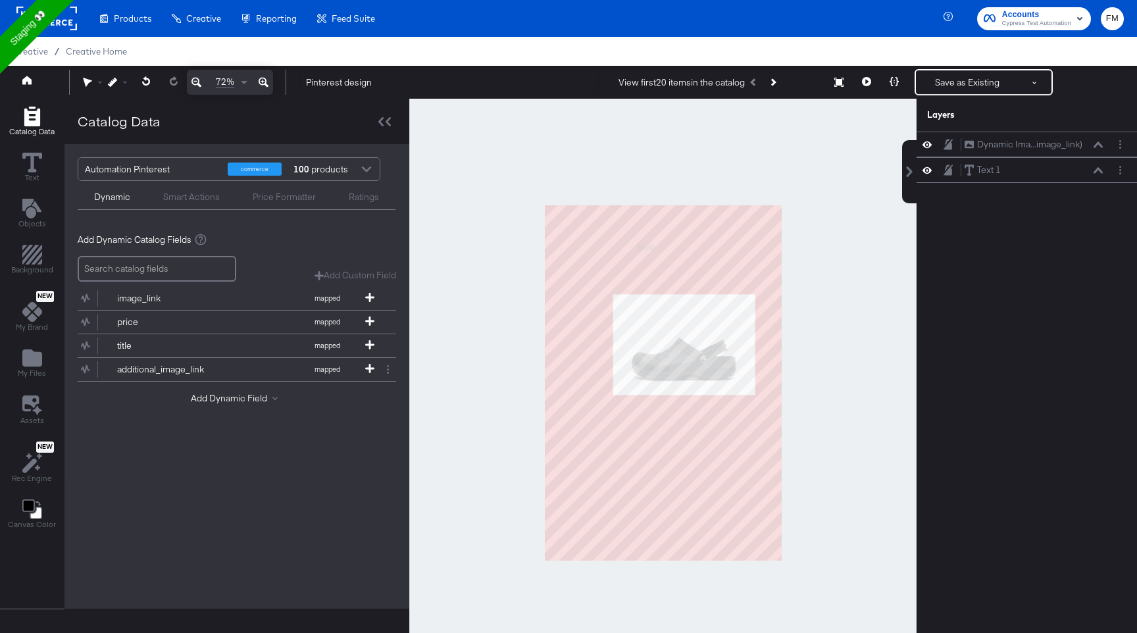
click at [179, 156] on div "Automation Pinterest commerce 100 products Dynamic Smart Actions Price Formatte…" at bounding box center [236, 183] width 345 height 79
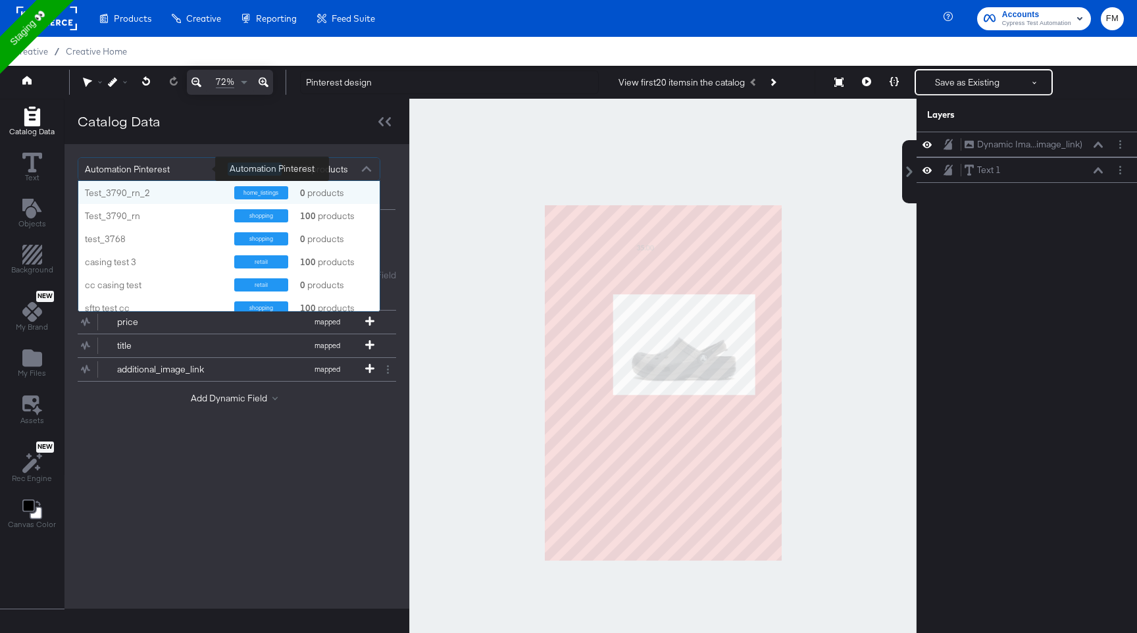
click at [179, 167] on div "Automation Pinterest" at bounding box center [151, 169] width 133 height 22
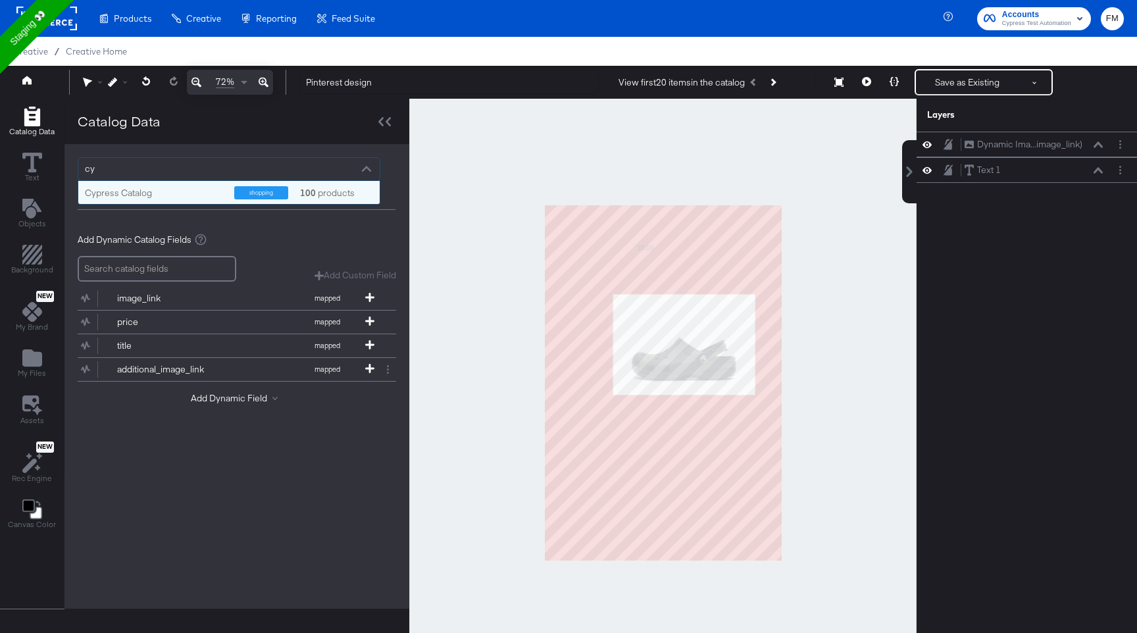
type input "c"
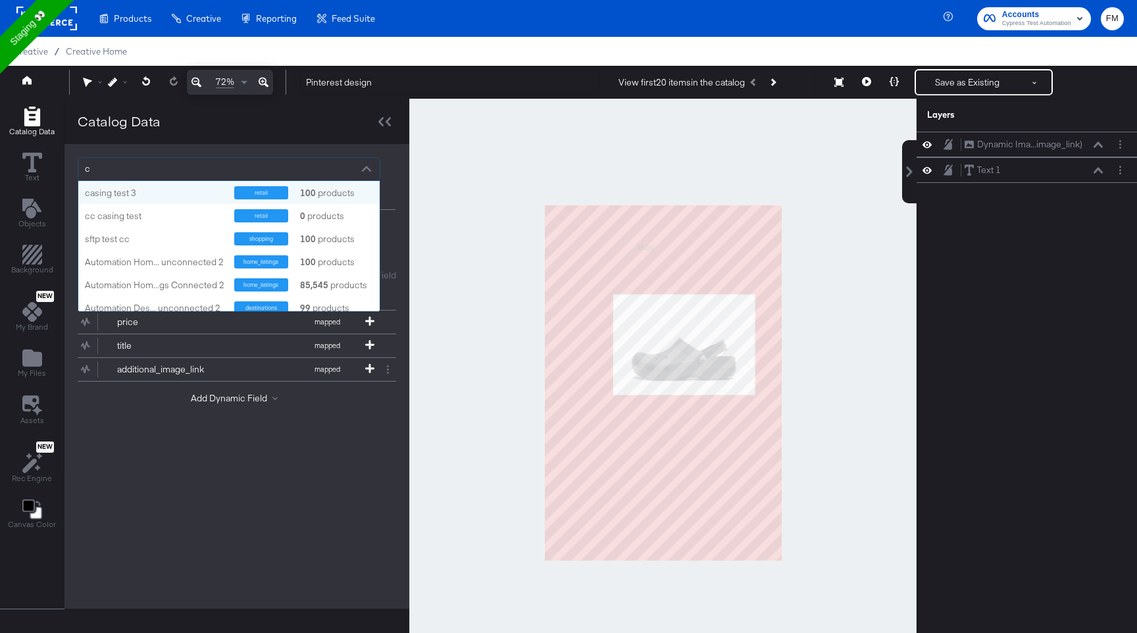
scroll to position [130, 301]
